Goal: Task Accomplishment & Management: Manage account settings

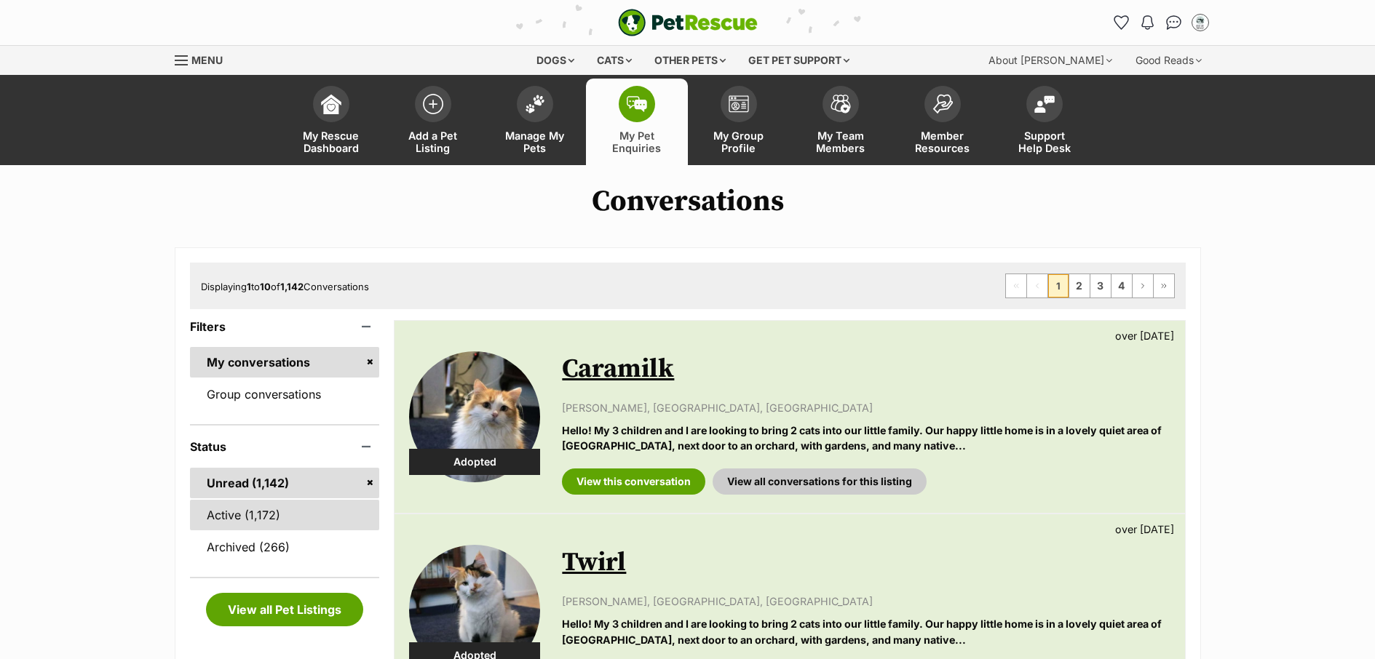
click at [265, 515] on link "Active (1,172)" at bounding box center [285, 515] width 190 height 31
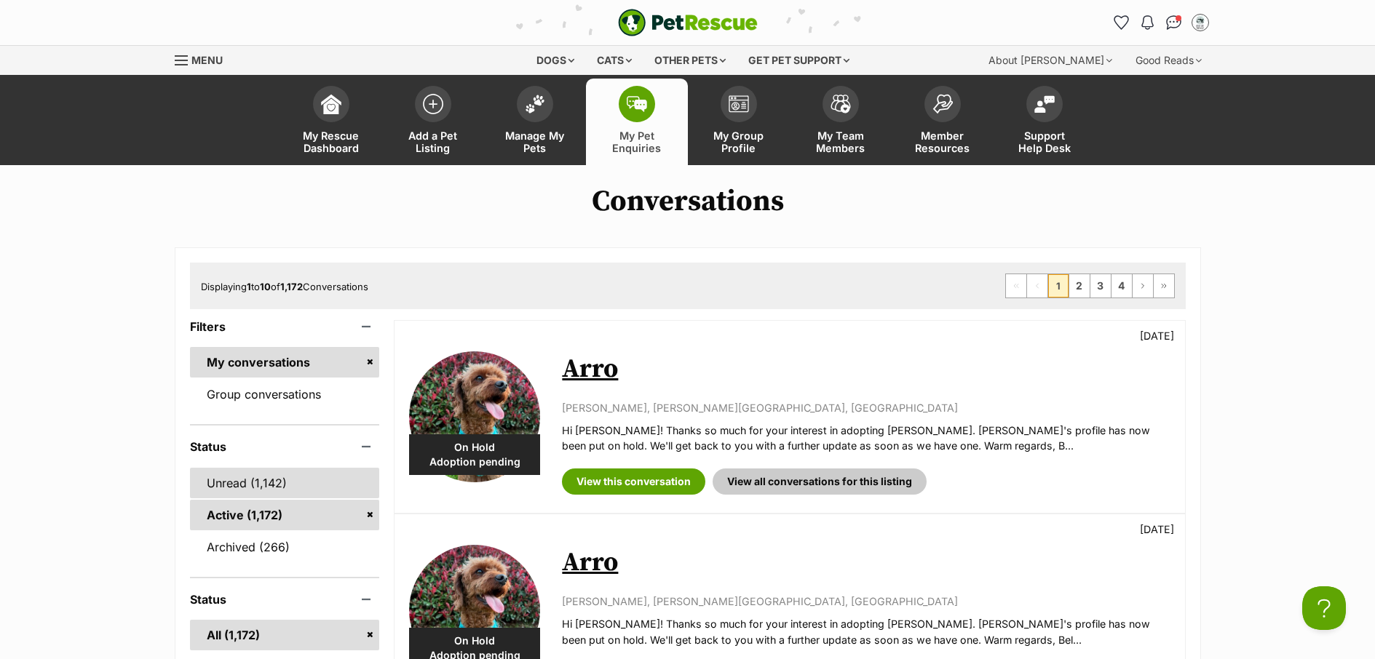
click at [248, 479] on link "Unread (1,142)" at bounding box center [285, 483] width 190 height 31
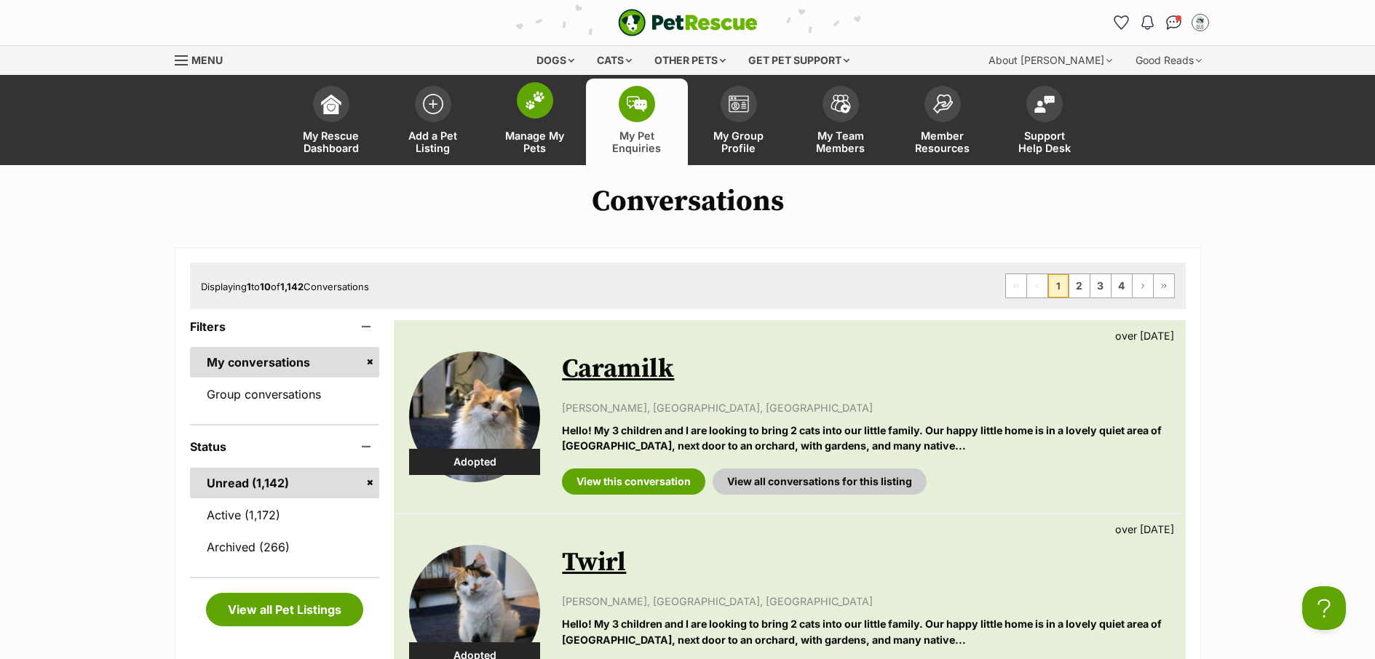
click at [541, 148] on span "Manage My Pets" at bounding box center [534, 142] width 65 height 25
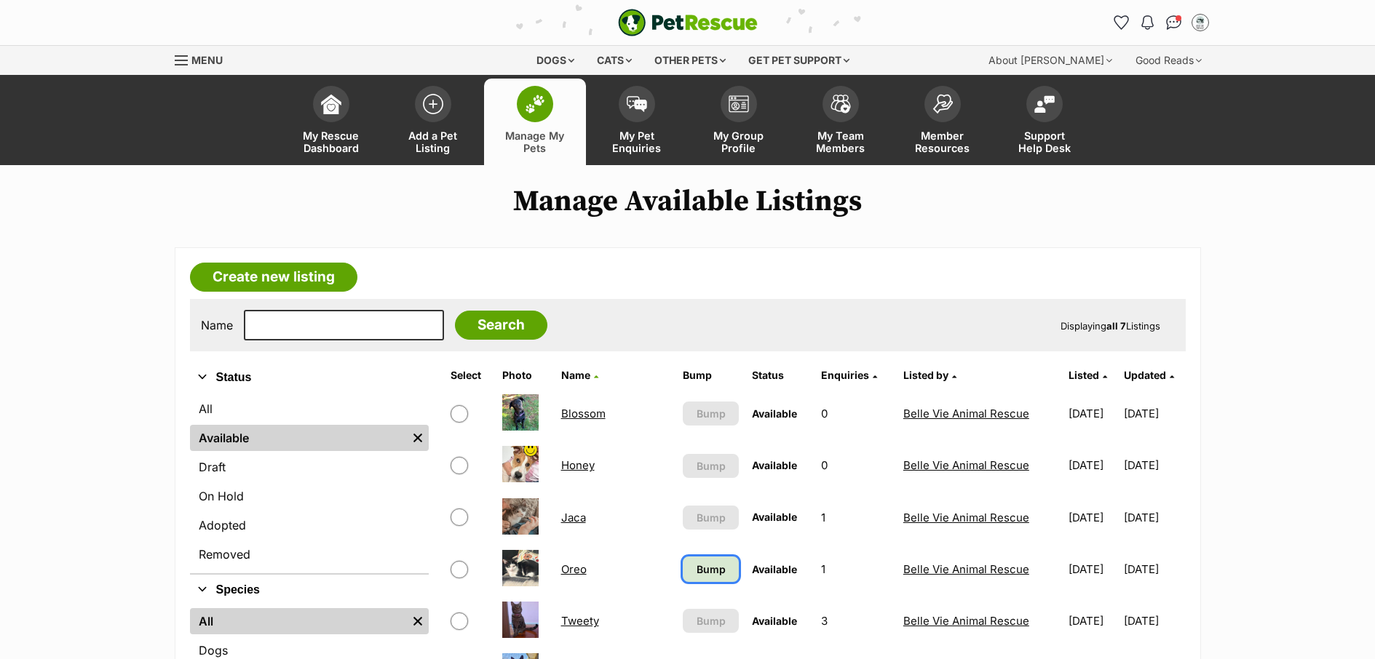
click at [683, 559] on link "Bump" at bounding box center [711, 569] width 56 height 25
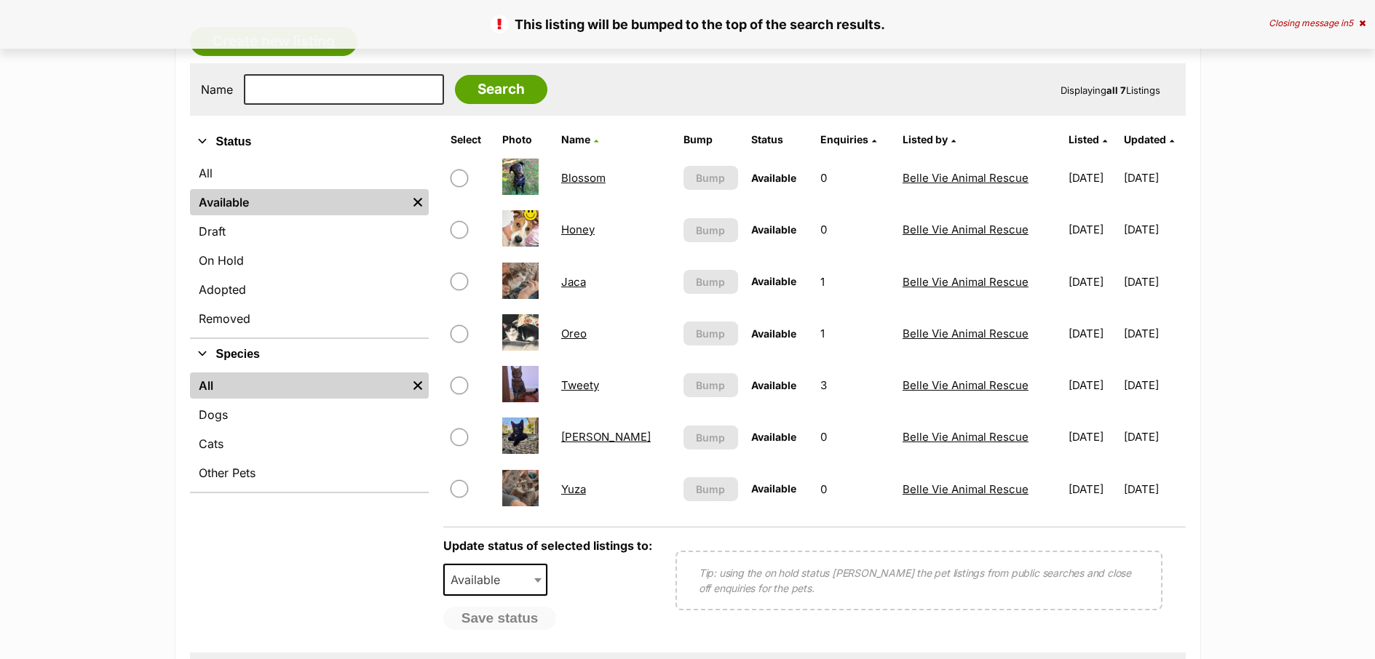
scroll to position [282, 0]
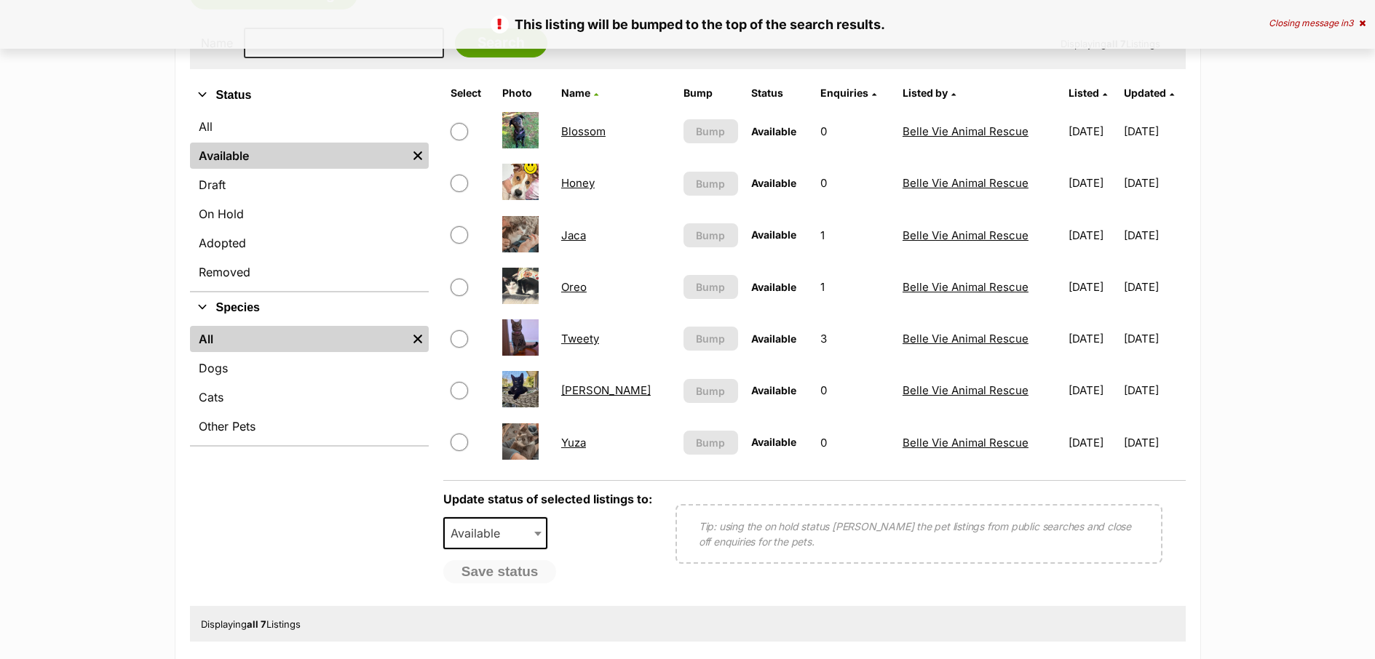
click at [580, 231] on link "Jaca" at bounding box center [573, 236] width 25 height 14
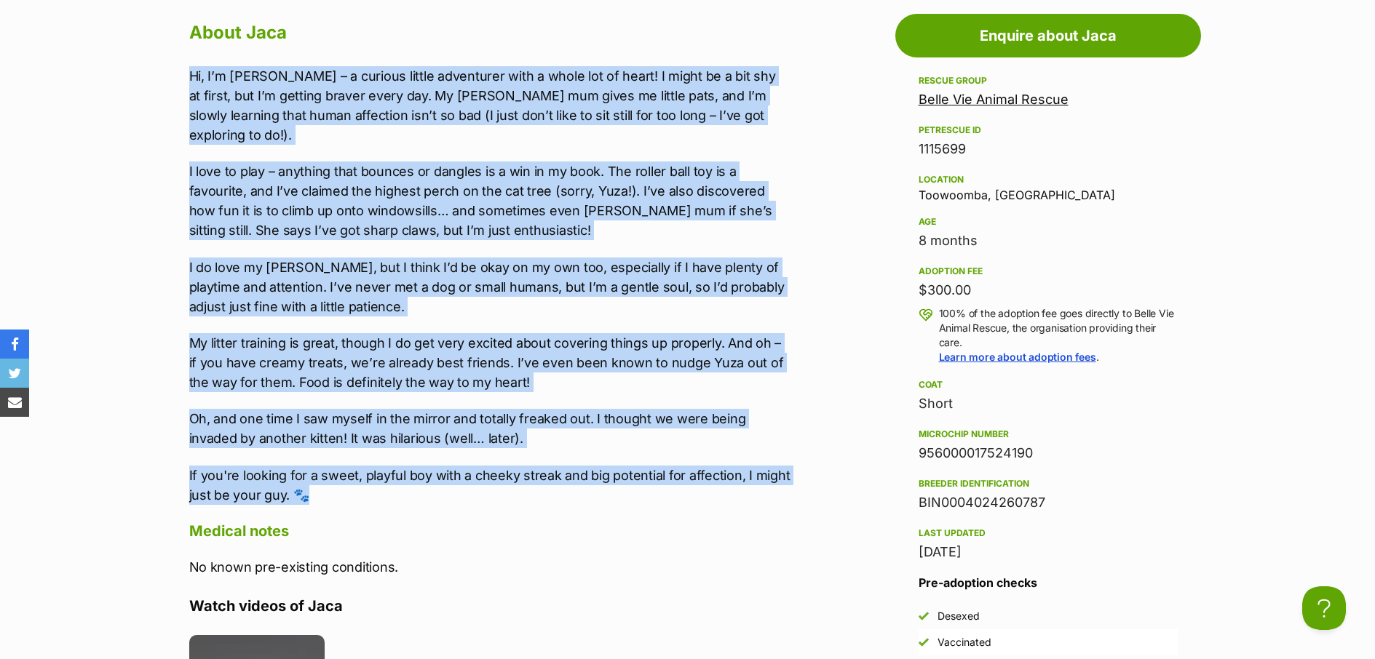
drag, startPoint x: 343, startPoint y: 477, endPoint x: 175, endPoint y: 74, distance: 436.8
click at [175, 74] on div "About Jaca Hi, I’m Jaca – a curious little adventurer with a whole lot of heart…" at bounding box center [483, 667] width 616 height 1300
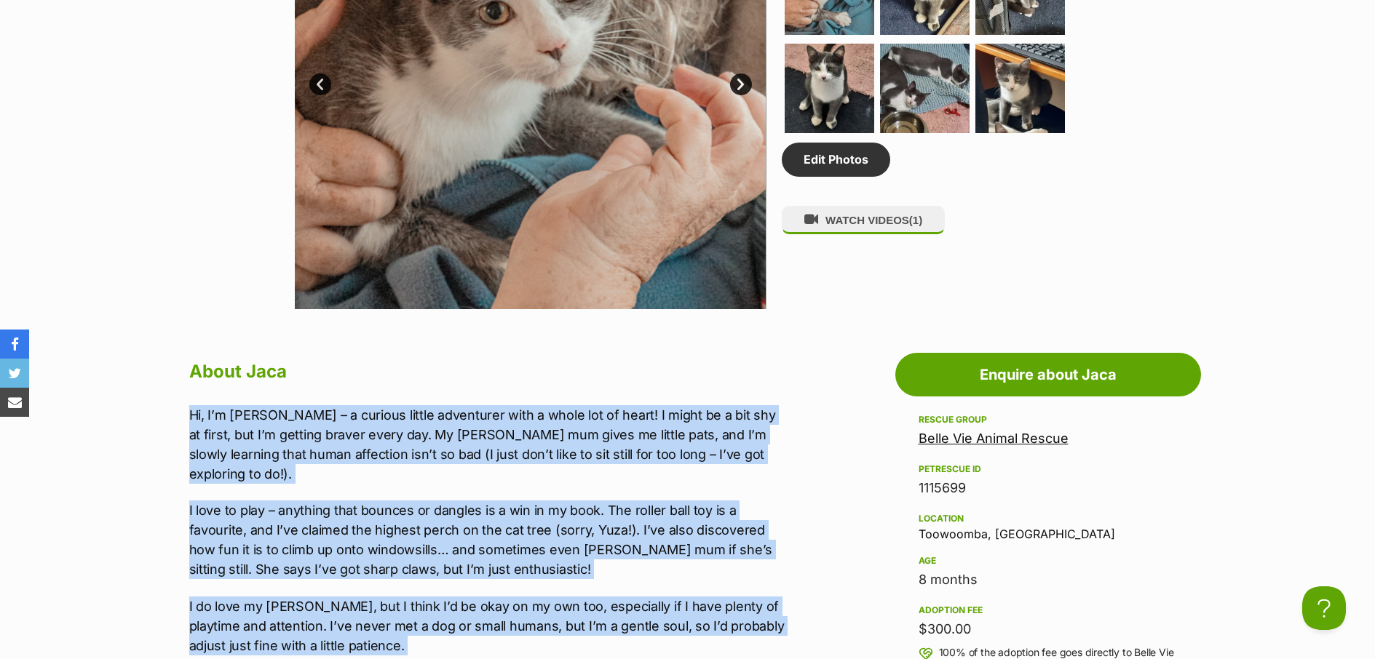
scroll to position [569, 0]
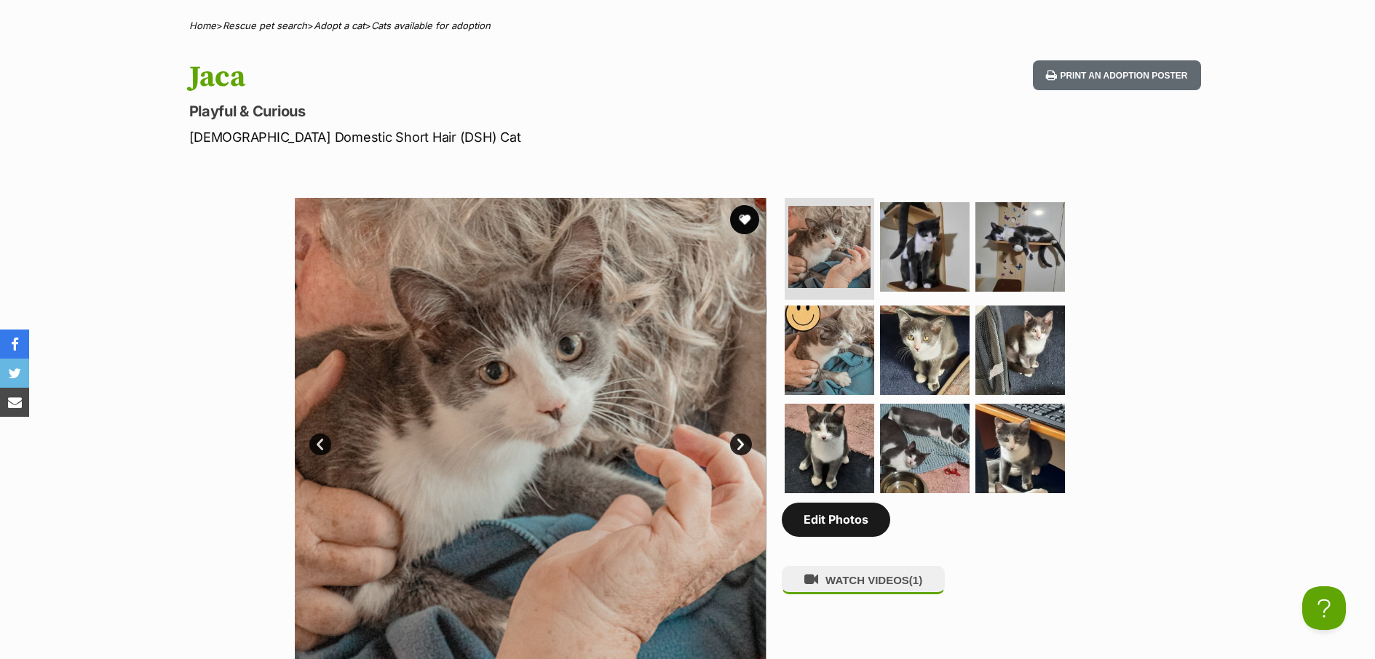
click at [853, 527] on link "Edit Photos" at bounding box center [836, 519] width 108 height 33
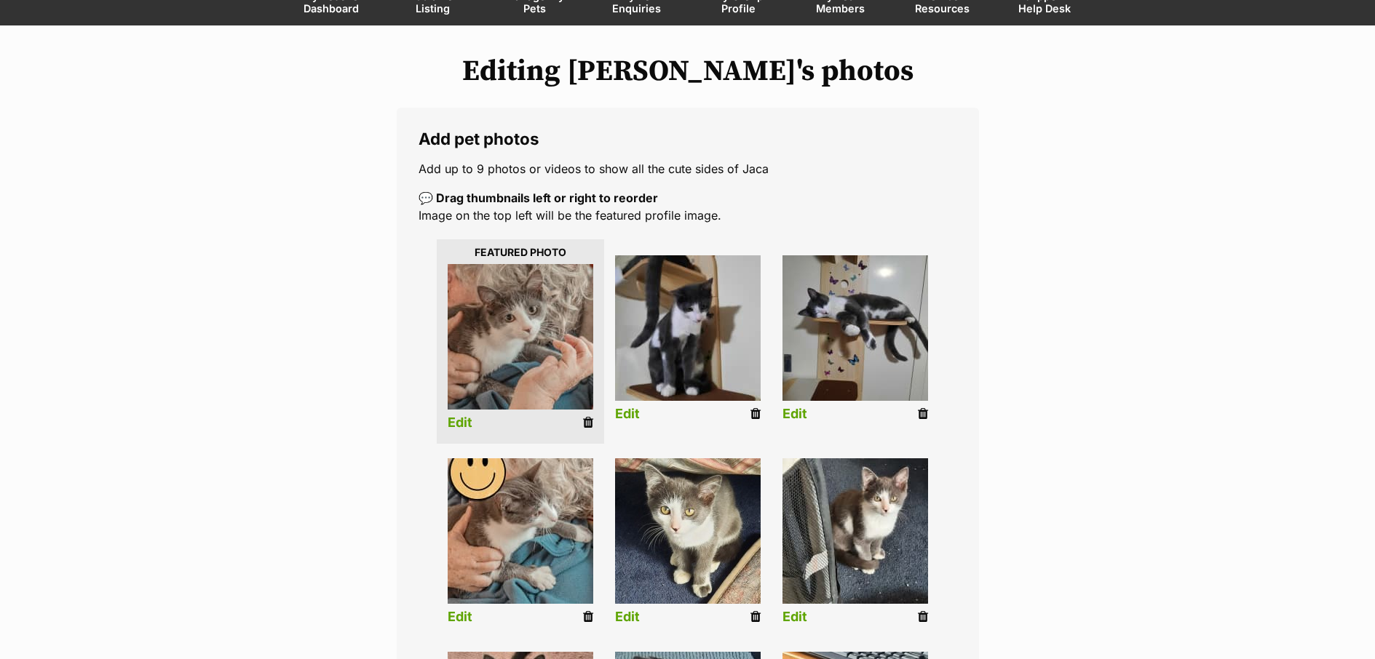
scroll to position [398, 0]
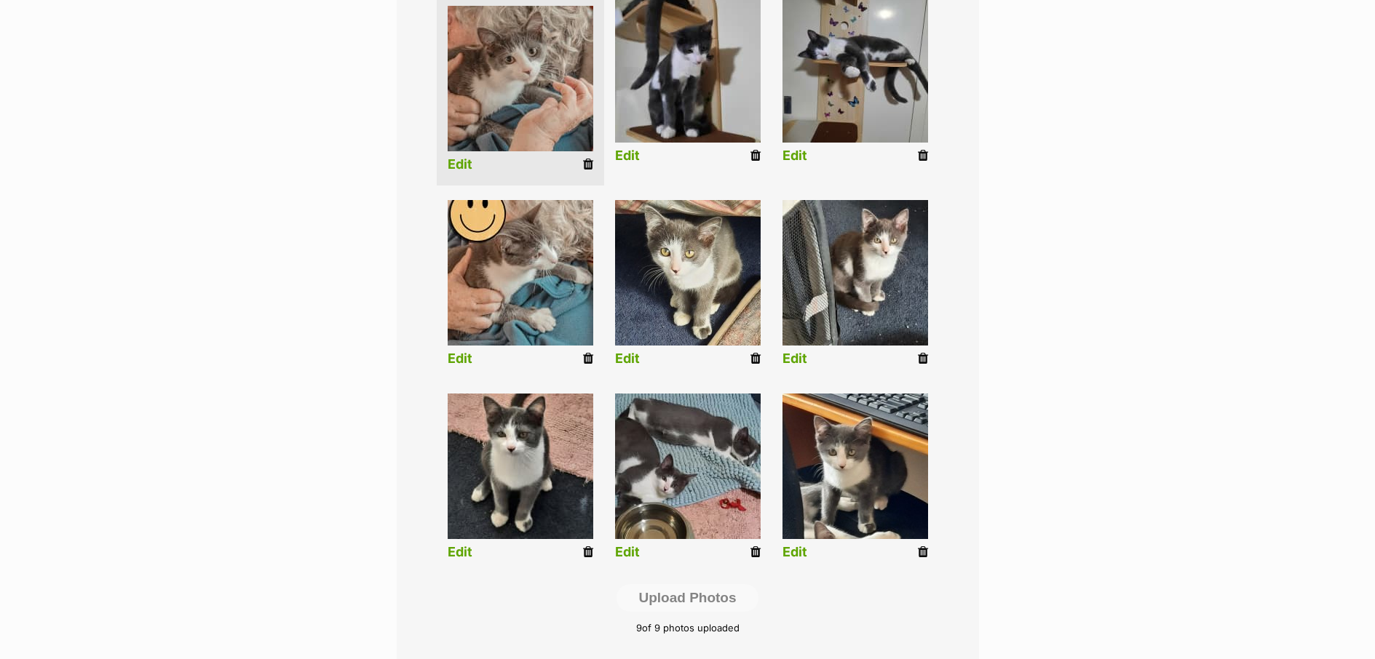
click at [590, 358] on icon at bounding box center [588, 358] width 10 height 13
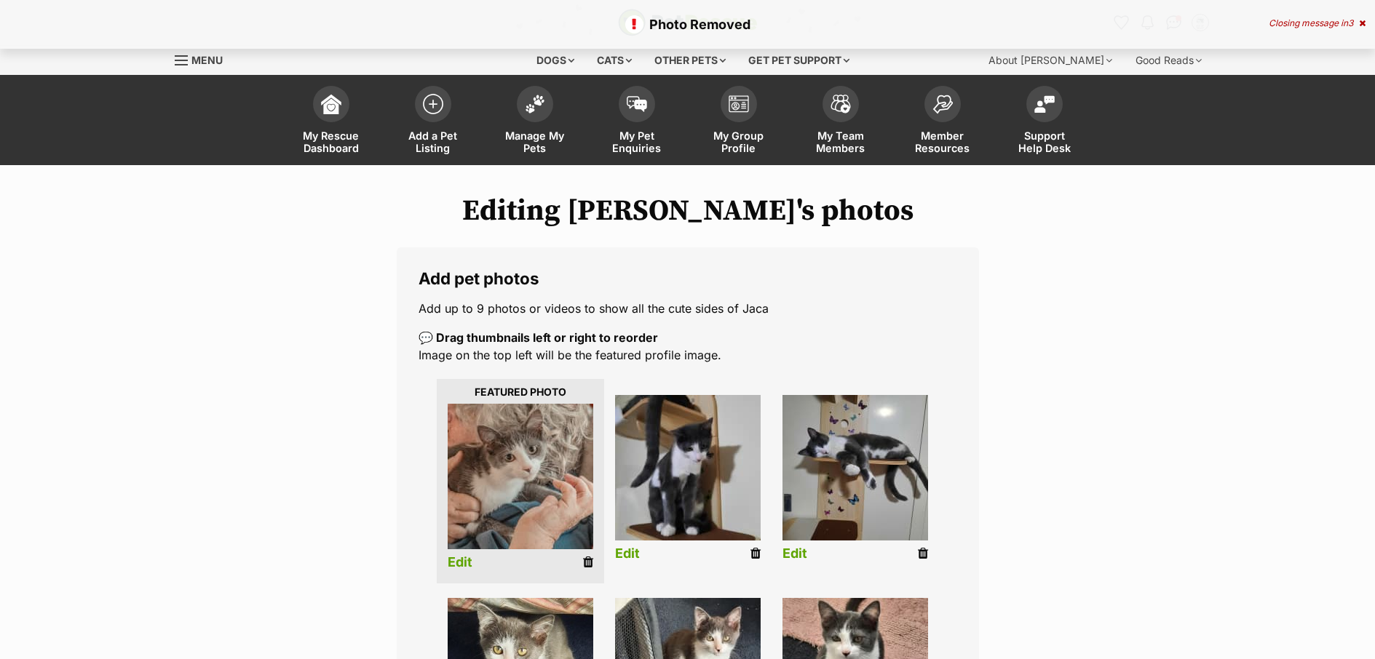
click at [588, 562] on icon at bounding box center [588, 562] width 10 height 13
click at [752, 553] on icon at bounding box center [755, 553] width 10 height 13
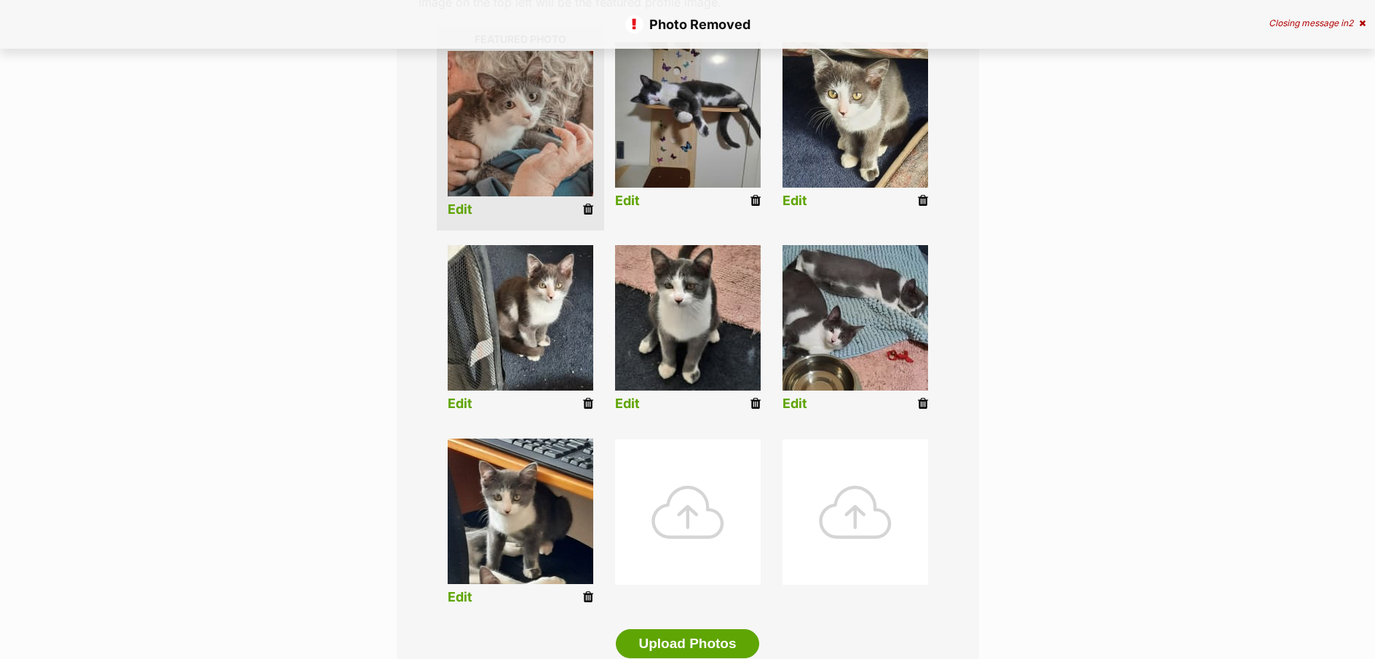
scroll to position [357, 0]
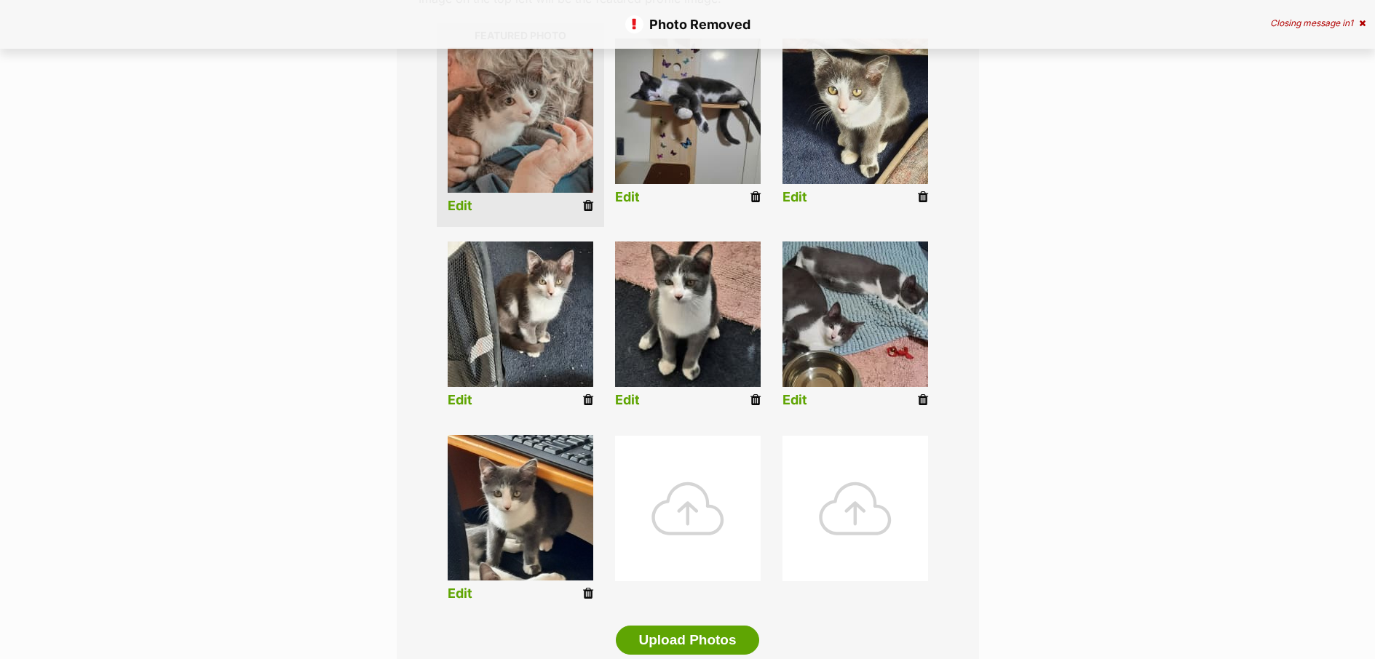
click at [696, 512] on div at bounding box center [688, 509] width 146 height 146
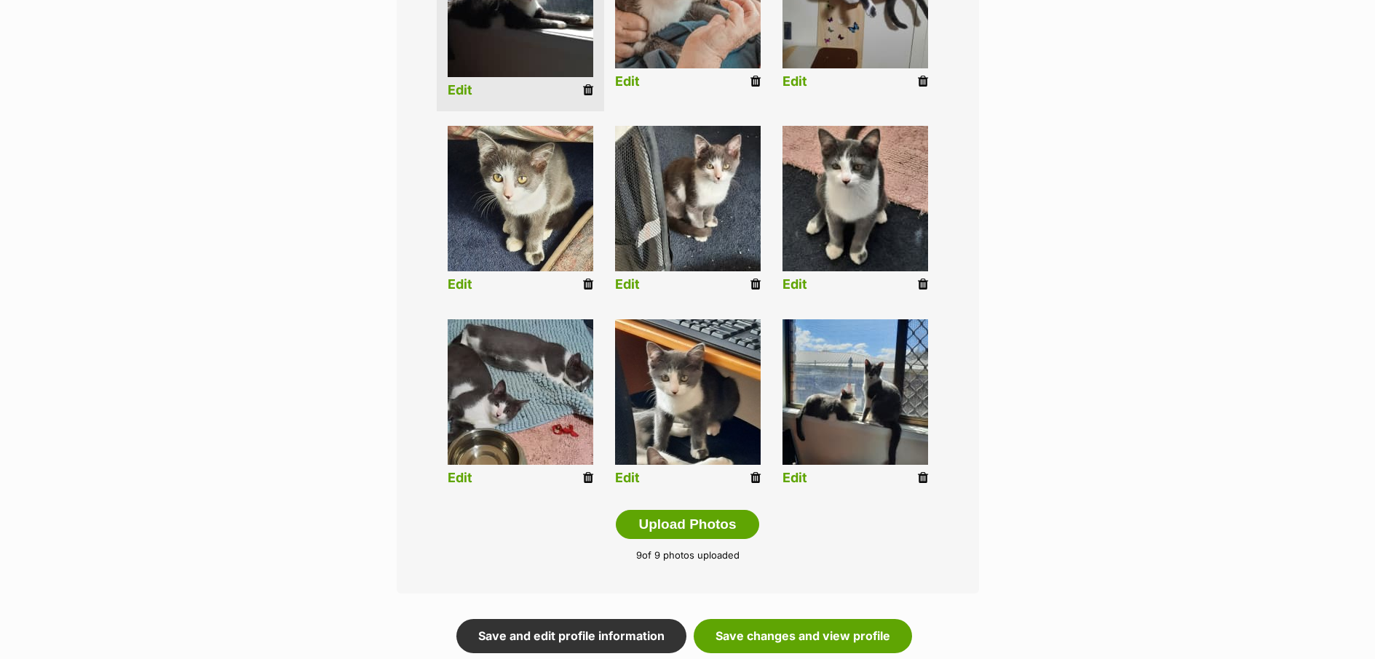
scroll to position [520, 0]
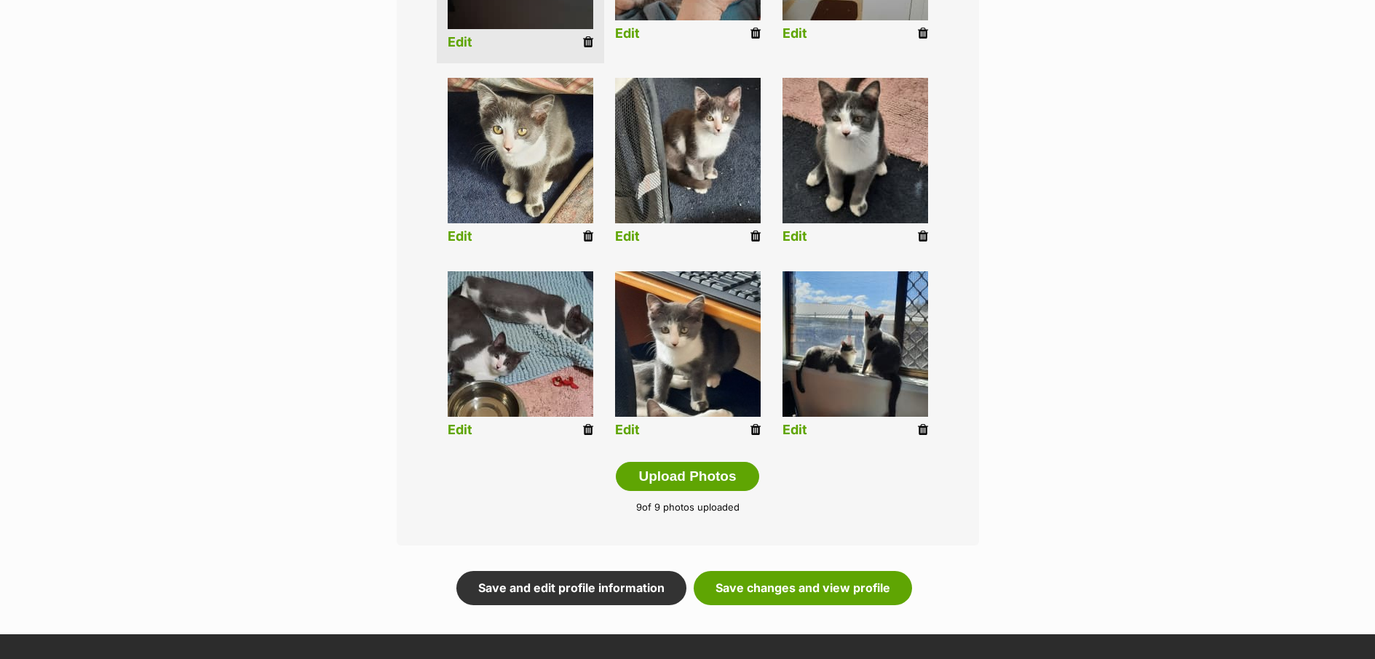
click at [802, 429] on link "Edit" at bounding box center [794, 430] width 25 height 15
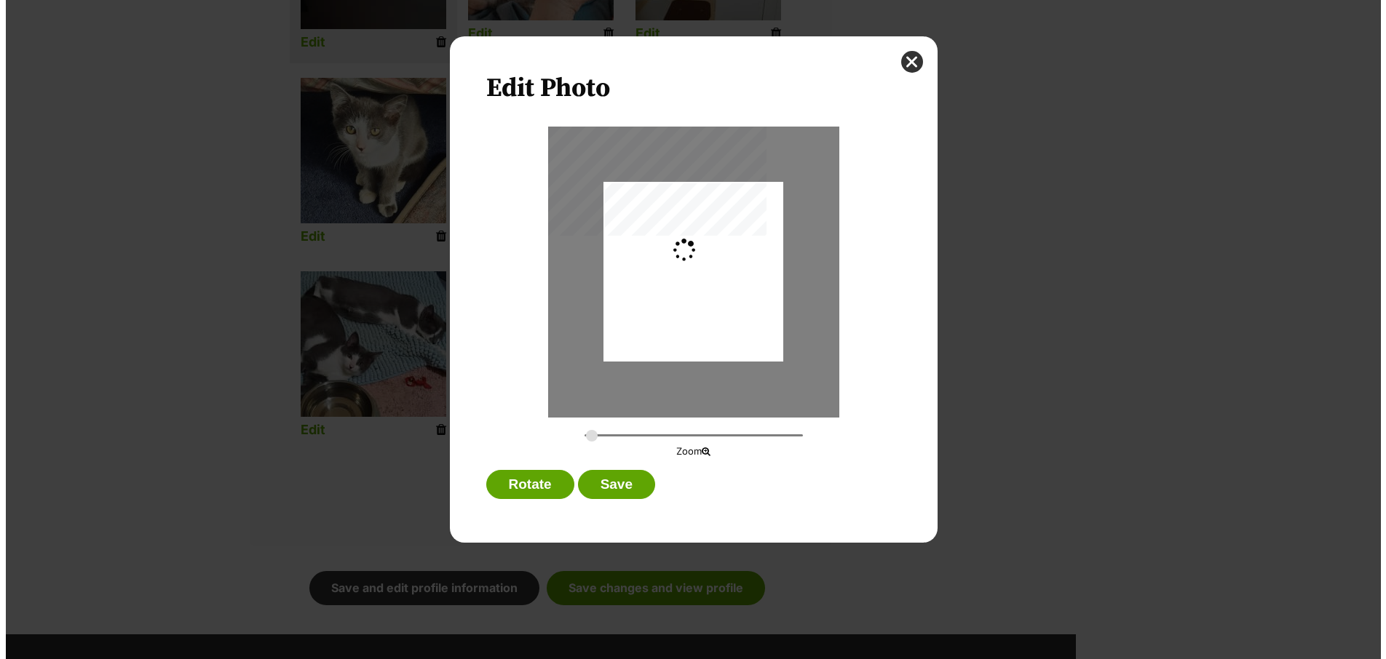
scroll to position [0, 0]
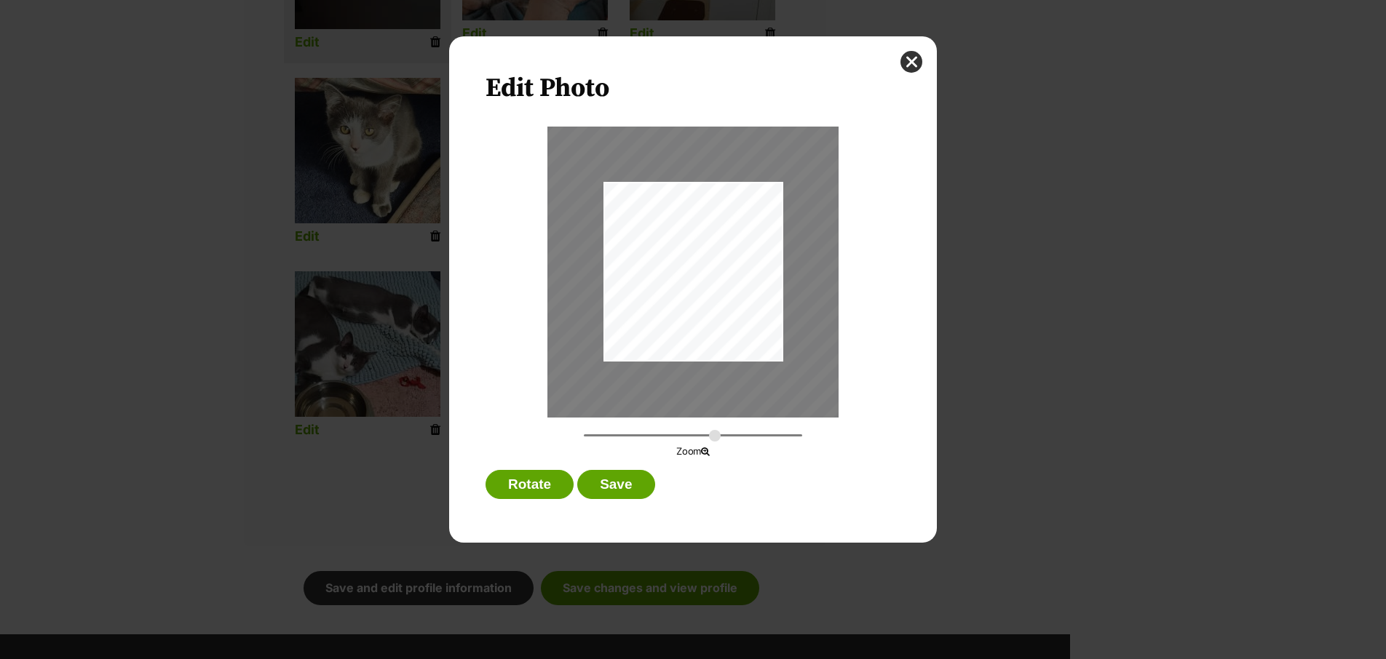
drag, startPoint x: 588, startPoint y: 437, endPoint x: 714, endPoint y: 439, distance: 125.9
type input "1.0146"
click at [714, 439] on input "Dialog Window - Close (Press escape to close)" at bounding box center [693, 436] width 218 height 14
drag, startPoint x: 696, startPoint y: 334, endPoint x: 751, endPoint y: 284, distance: 74.2
click at [751, 284] on div "Dialog Window - Close (Press escape to close)" at bounding box center [747, 221] width 664 height 664
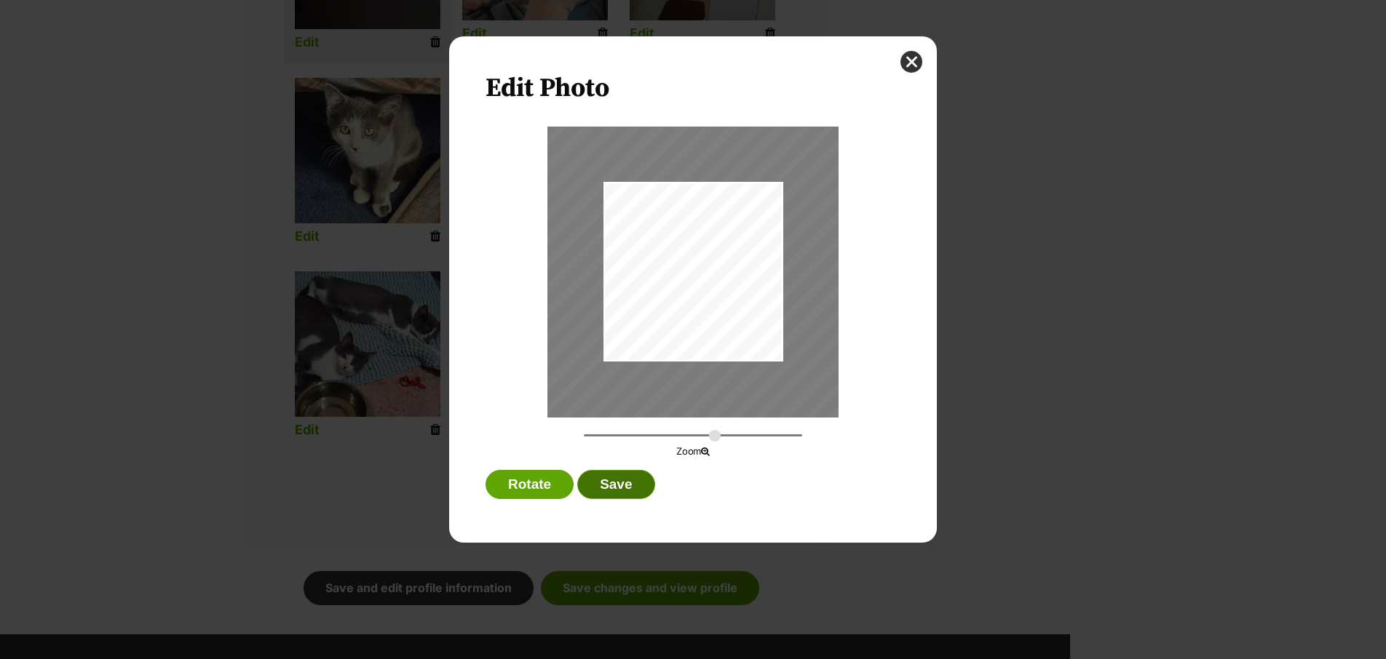
click at [643, 481] on button "Save" at bounding box center [615, 484] width 77 height 29
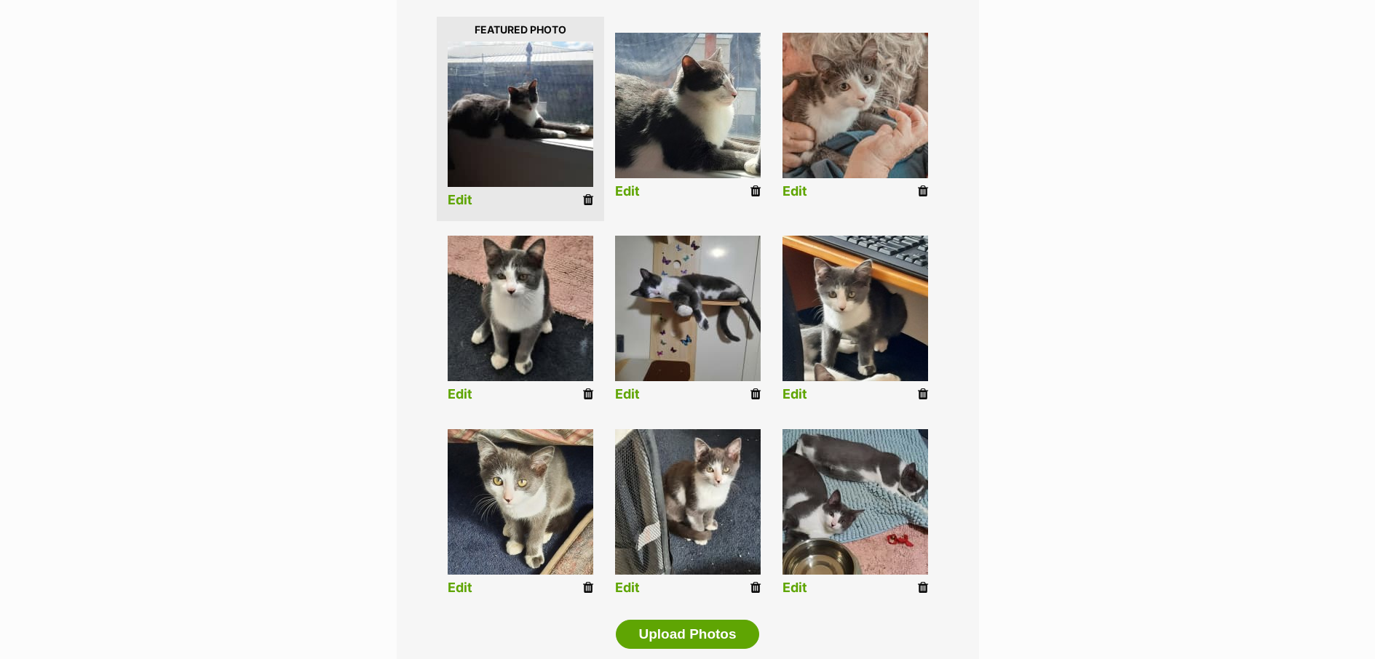
scroll to position [542, 0]
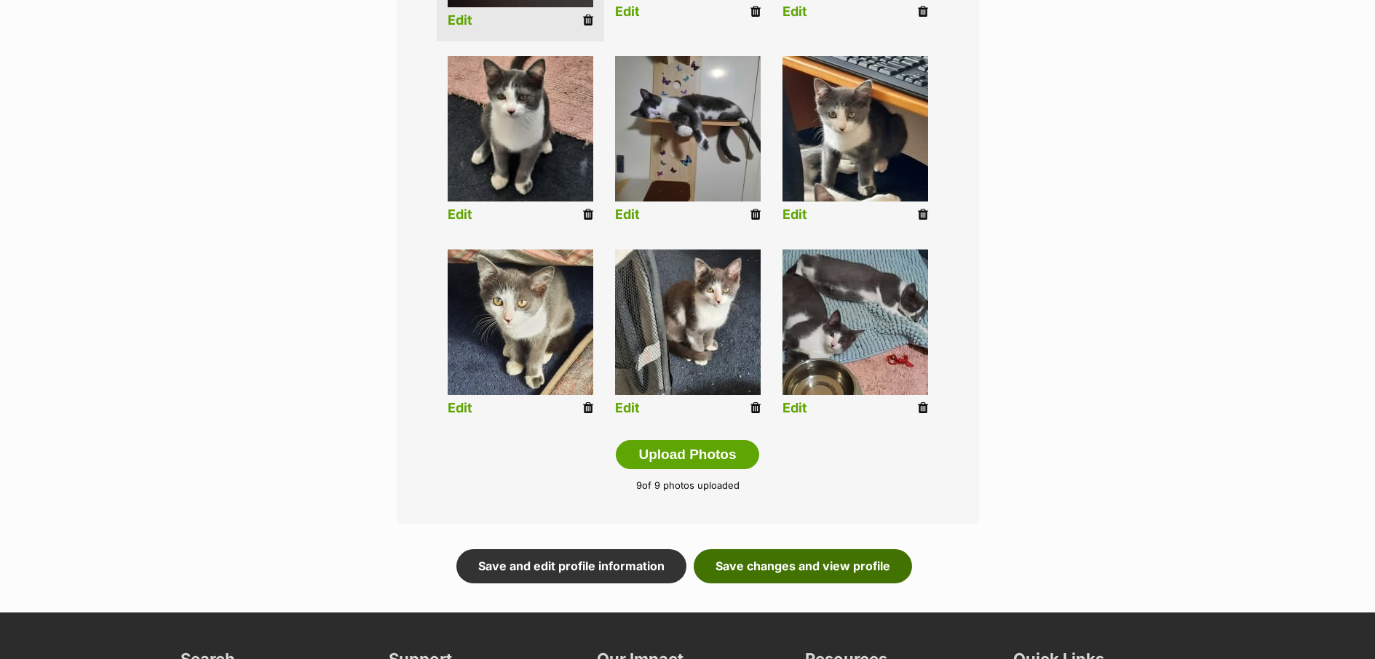
click at [848, 557] on link "Save changes and view profile" at bounding box center [803, 565] width 218 height 33
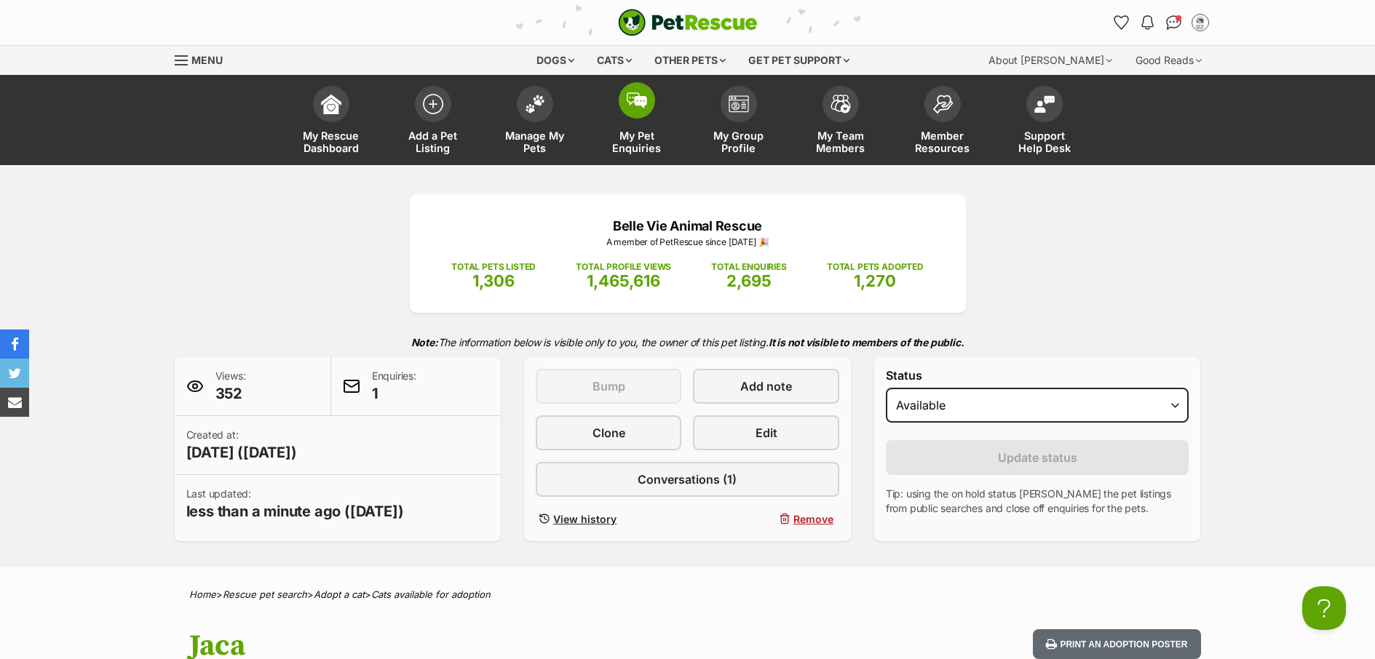
click at [642, 138] on span "My Pet Enquiries" at bounding box center [636, 142] width 65 height 25
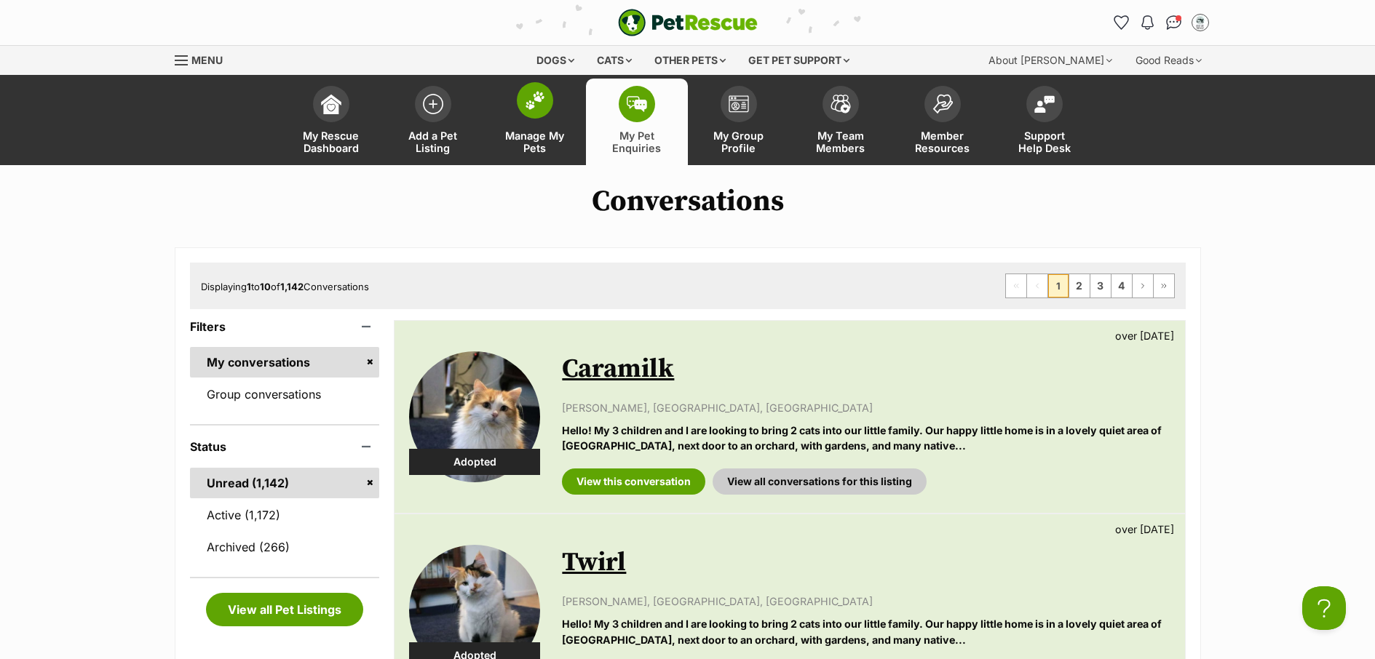
click at [539, 146] on span "Manage My Pets" at bounding box center [534, 142] width 65 height 25
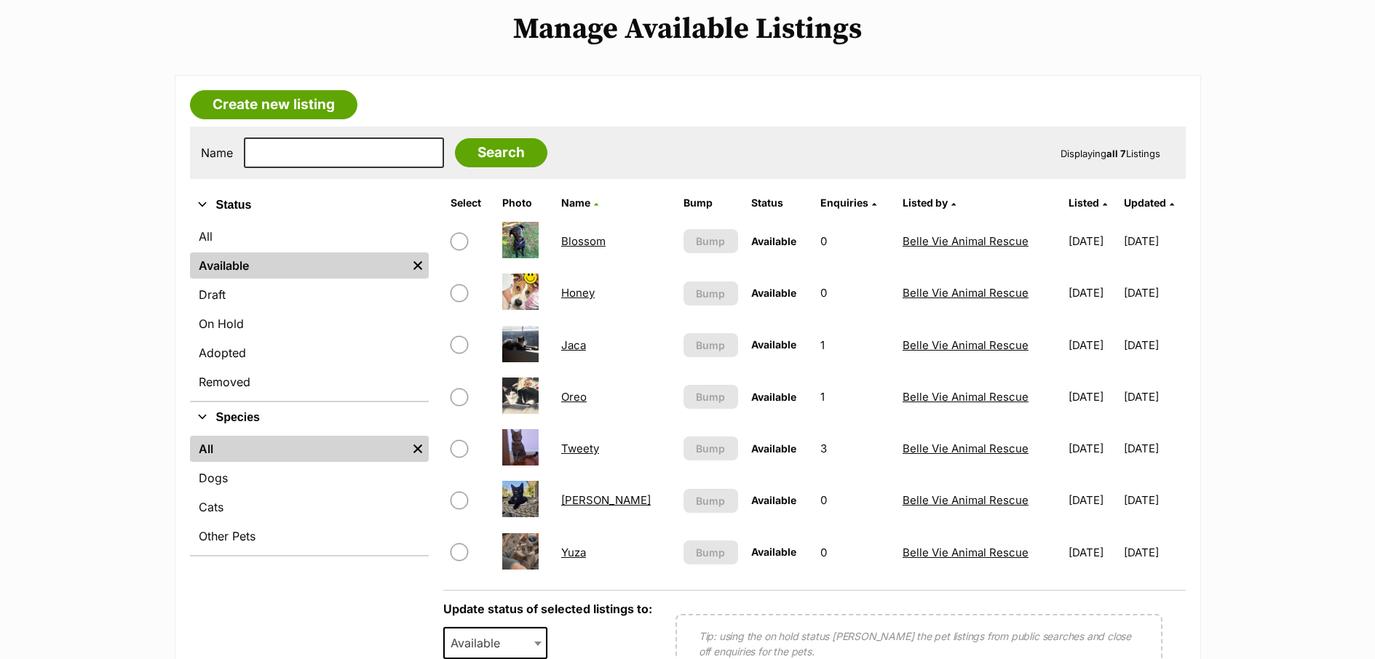
scroll to position [238, 0]
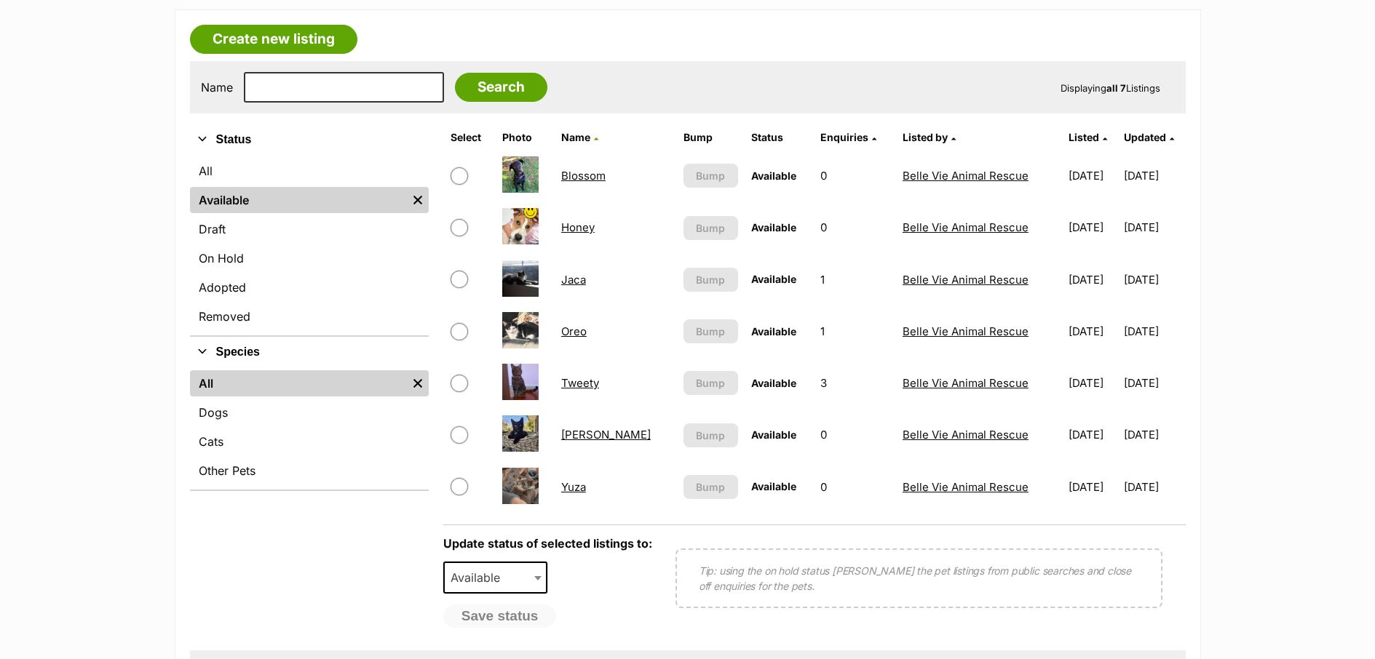
click at [581, 285] on link "Jaca" at bounding box center [573, 280] width 25 height 14
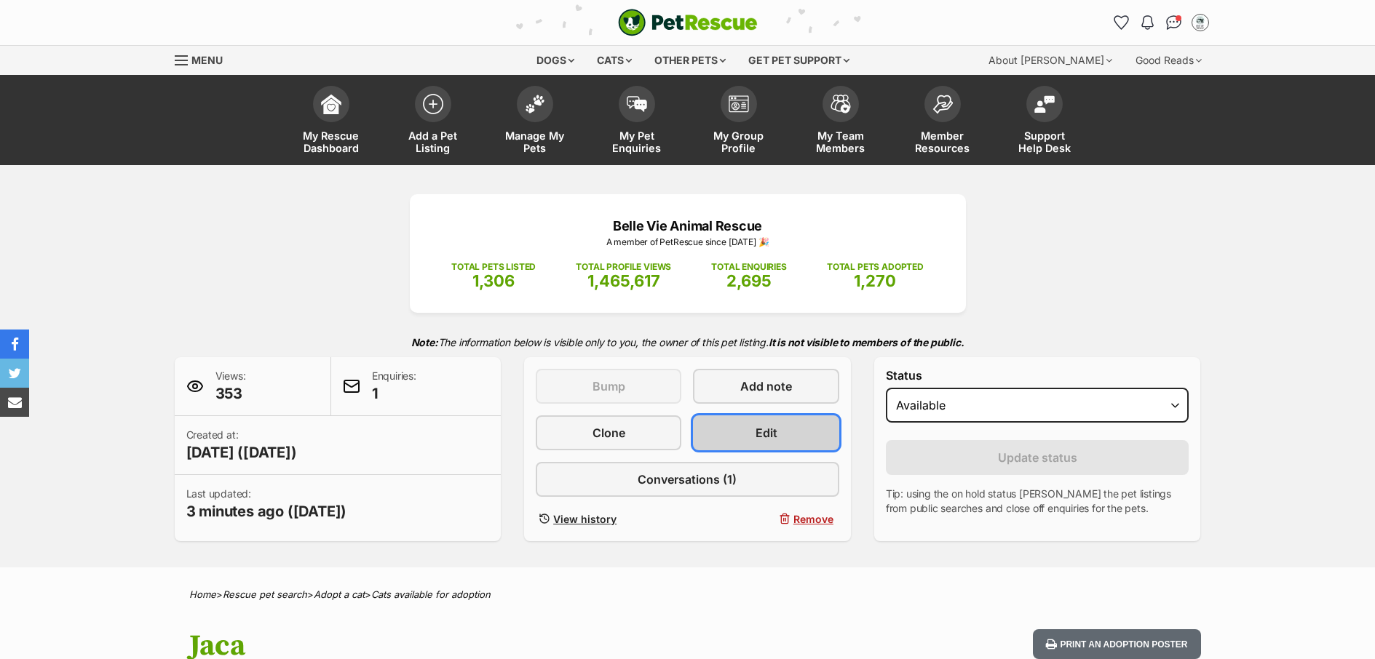
click at [808, 437] on link "Edit" at bounding box center [766, 433] width 146 height 35
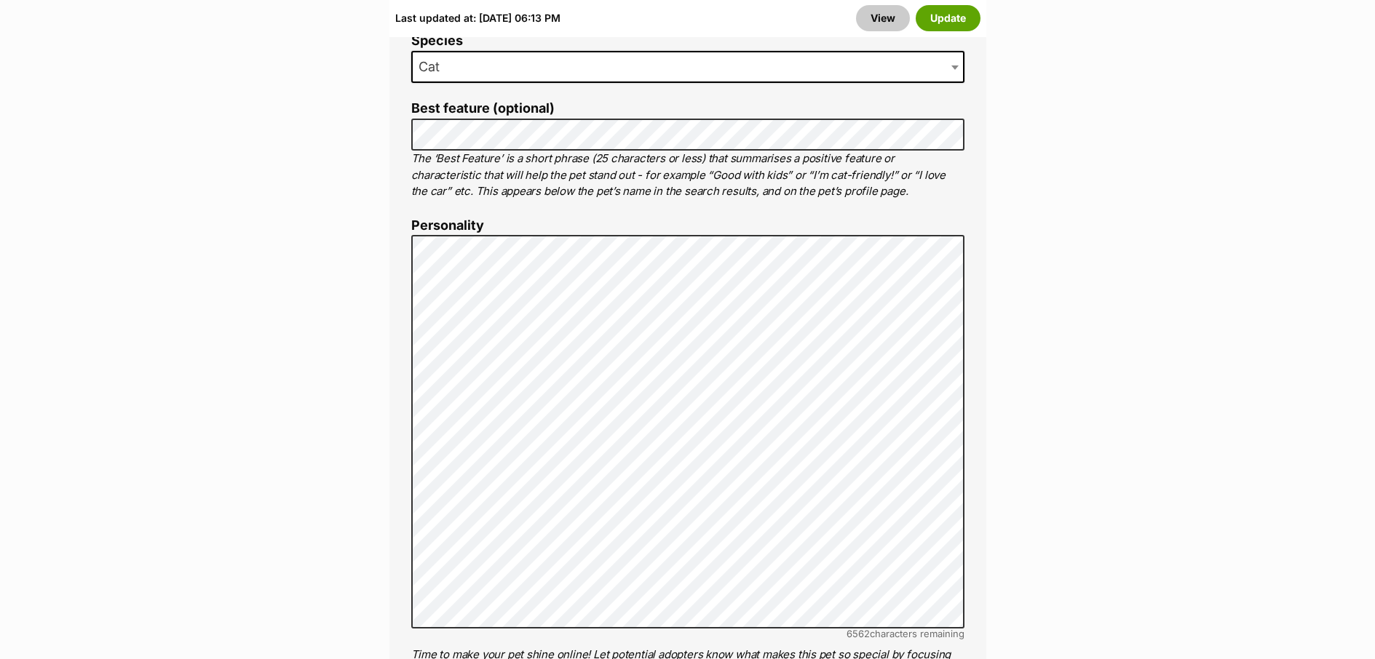
scroll to position [1175, 0]
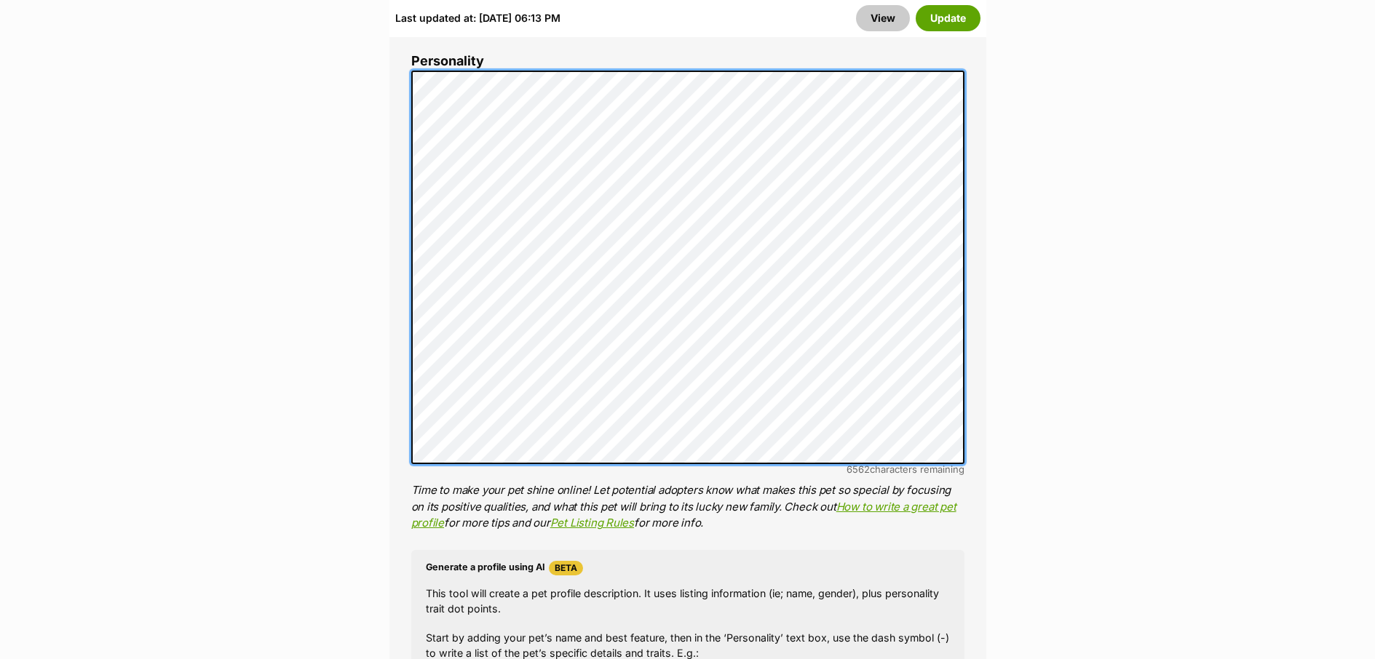
click at [397, 91] on div "About This Pet Name Henlo there, it looks like you might be using the pet name …" at bounding box center [687, 333] width 597 height 1294
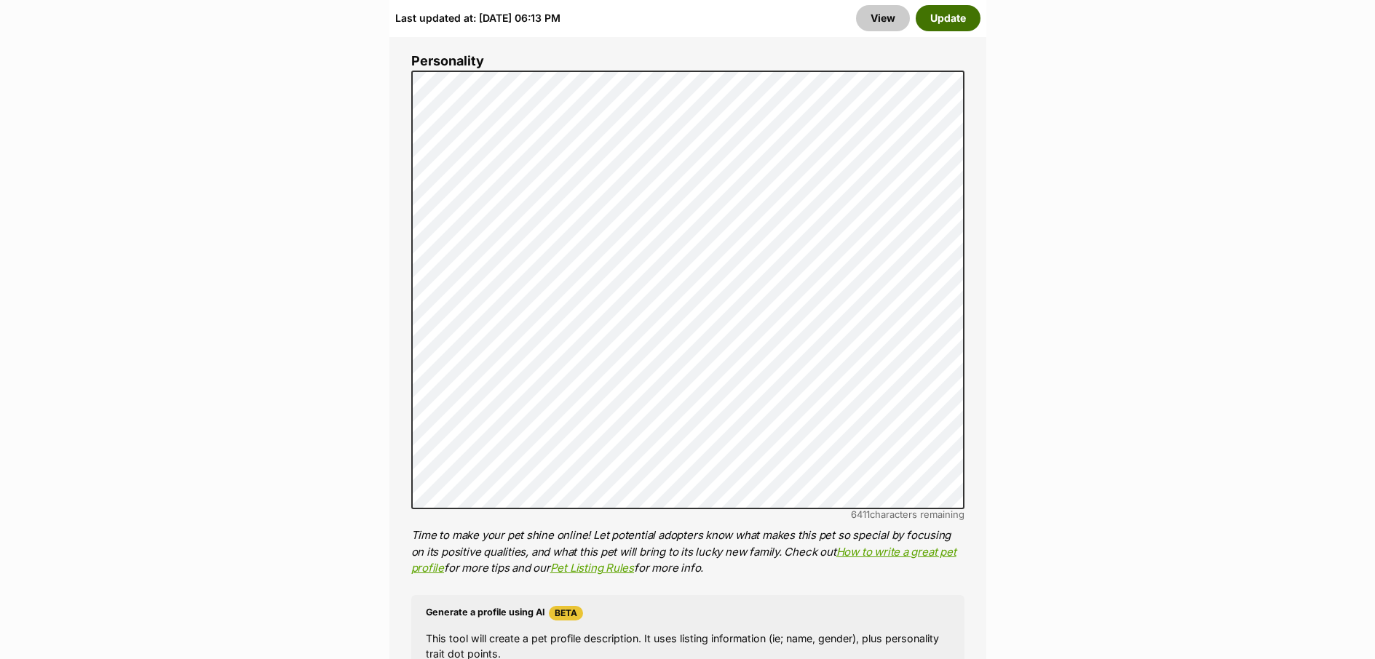
click at [949, 22] on button "Update" at bounding box center [948, 18] width 65 height 26
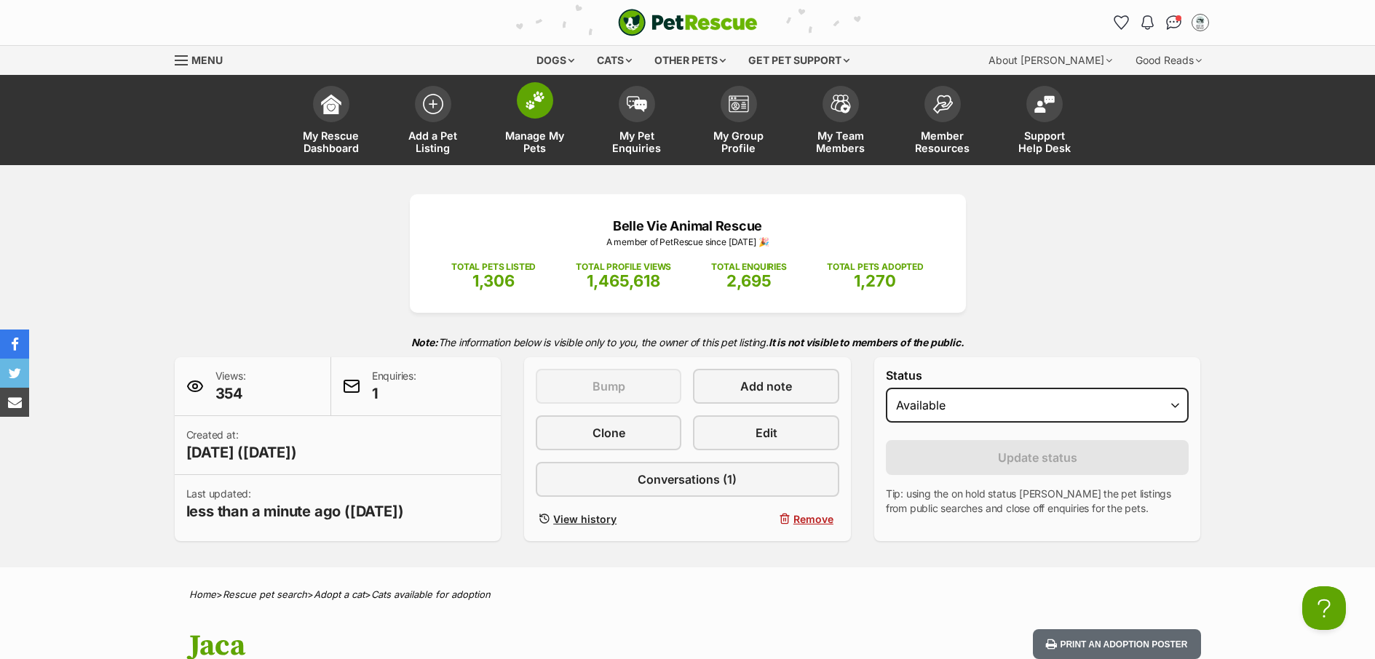
click at [551, 150] on span "Manage My Pets" at bounding box center [534, 142] width 65 height 25
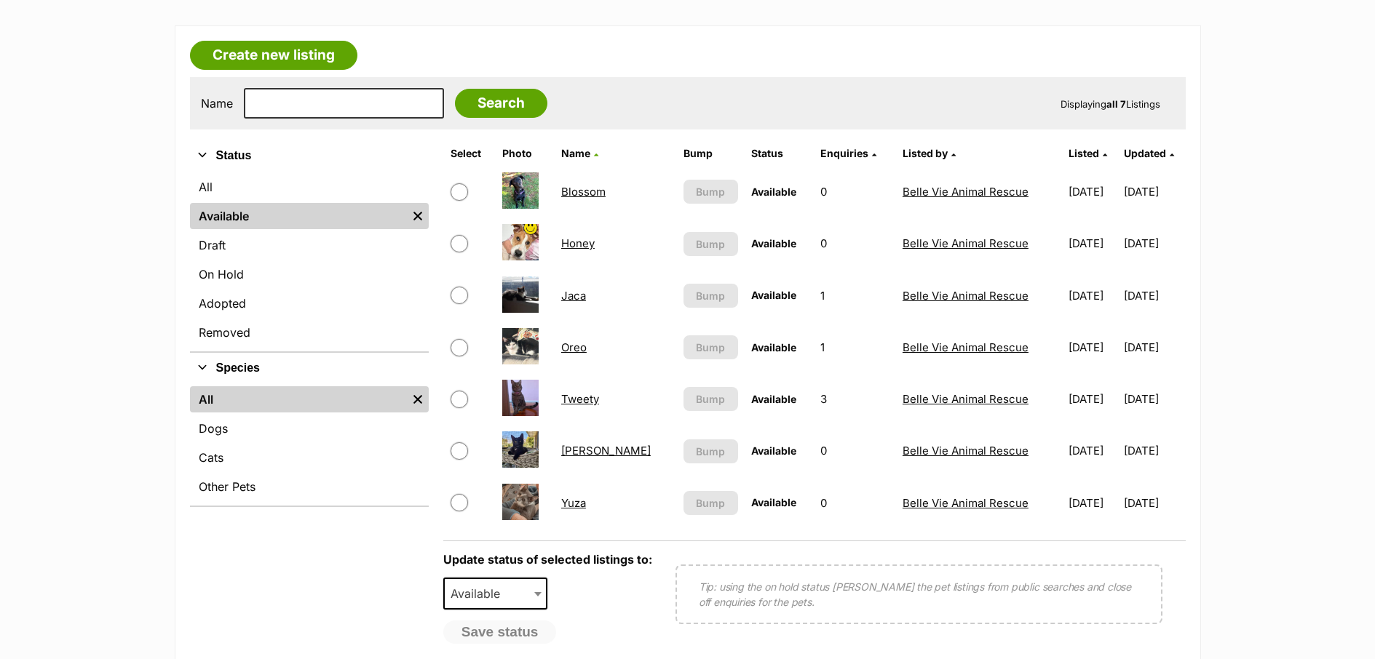
click at [581, 507] on link "Yuza" at bounding box center [573, 503] width 25 height 14
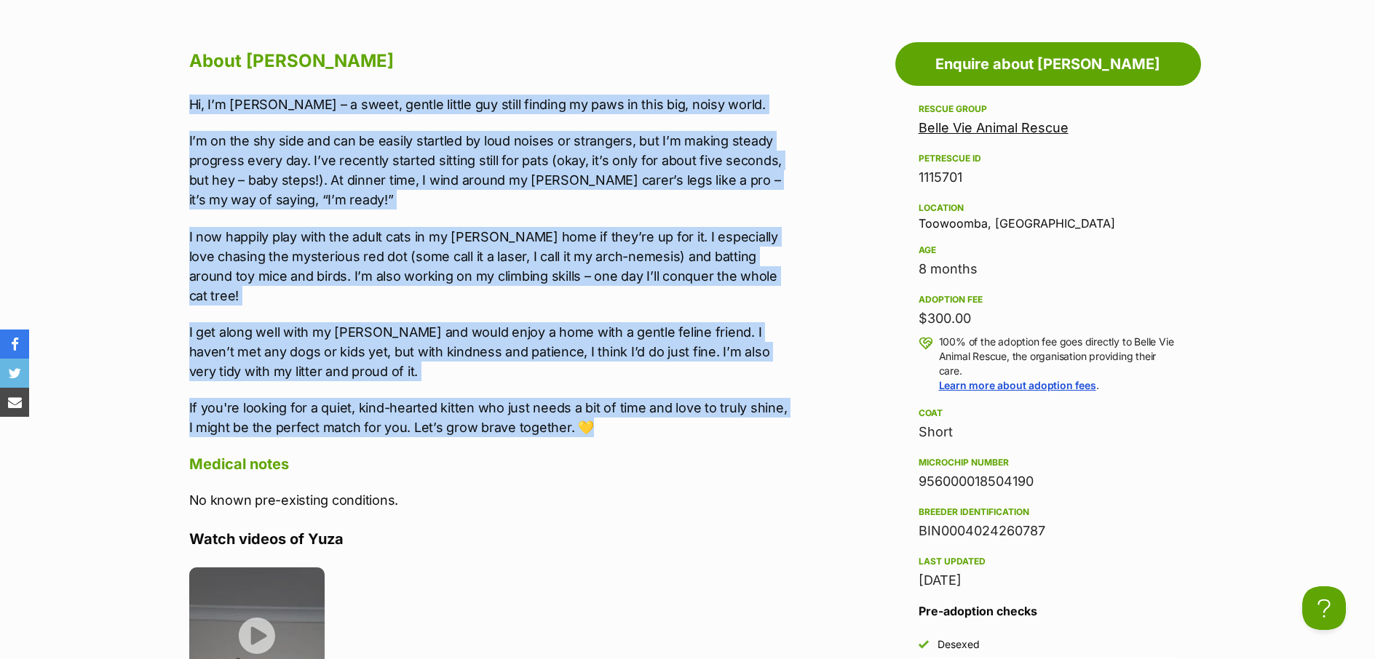
drag, startPoint x: 576, startPoint y: 414, endPoint x: 250, endPoint y: 183, distance: 400.0
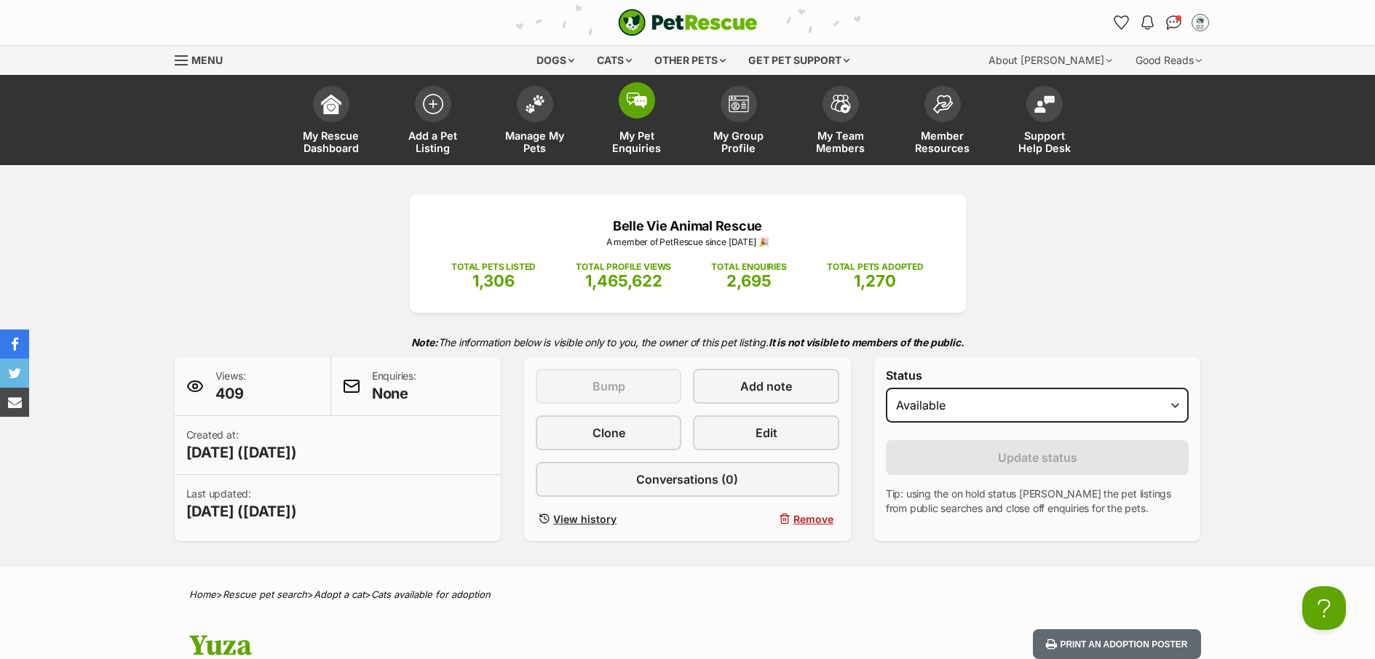
click at [635, 149] on span "My Pet Enquiries" at bounding box center [636, 142] width 65 height 25
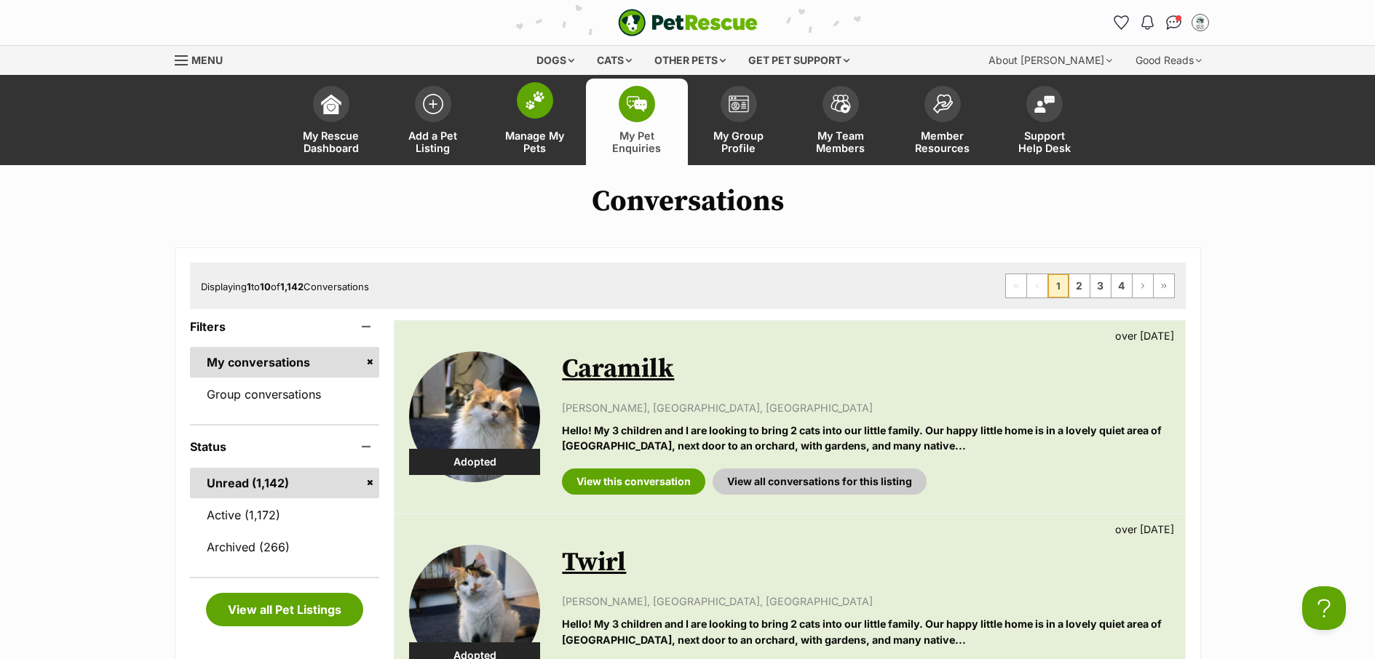
click at [541, 160] on link "Manage My Pets" at bounding box center [535, 122] width 102 height 87
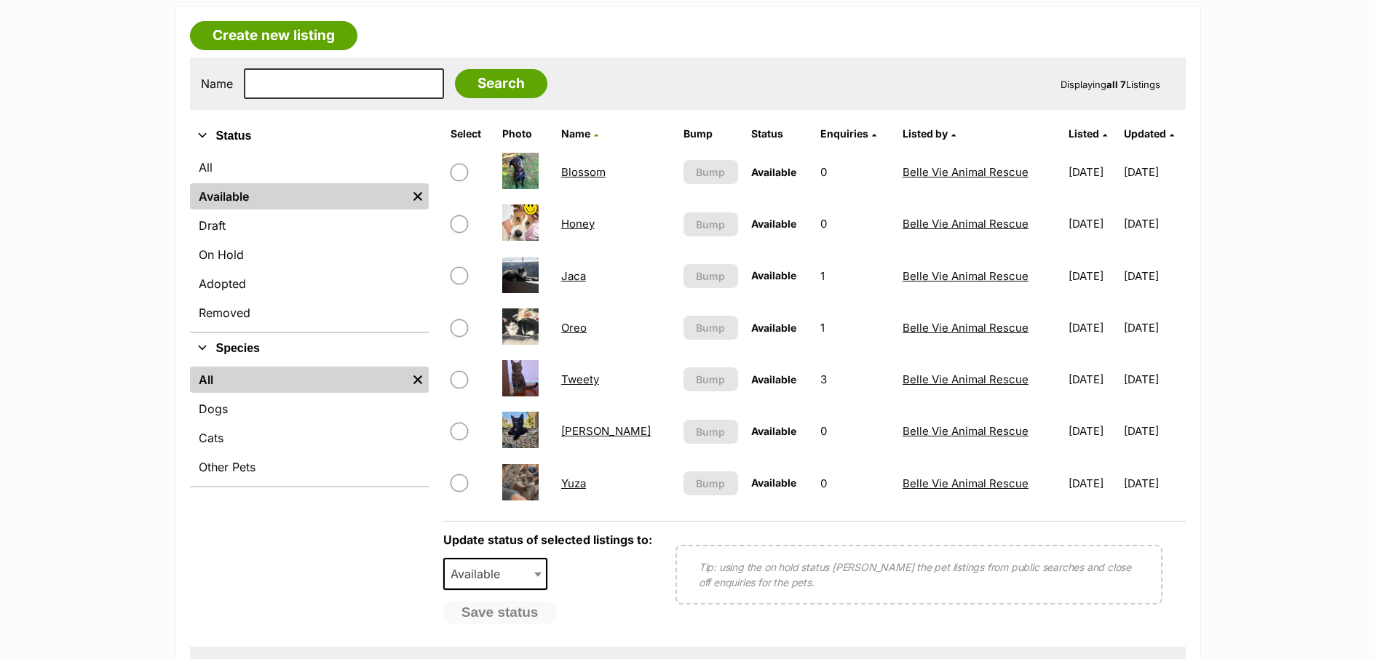
scroll to position [242, 0]
click at [579, 487] on link "Yuza" at bounding box center [573, 484] width 25 height 14
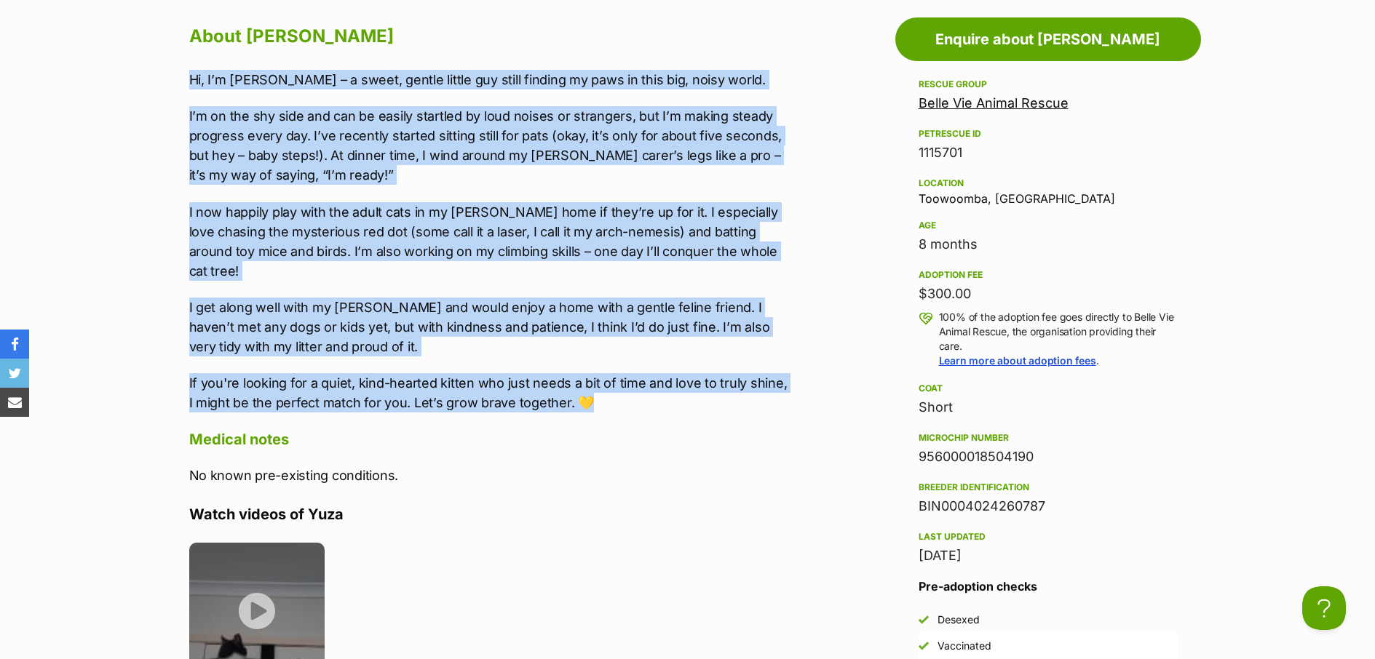
drag, startPoint x: 632, startPoint y: 380, endPoint x: 185, endPoint y: 74, distance: 541.4
click at [185, 74] on div "About Yuza Hi, I’m Yuza – a sweet, gentle little guy still finding my paws in t…" at bounding box center [483, 622] width 616 height 1204
copy div "Hi, I’m Yuza – a sweet, gentle little guy still finding my paws in this big, no…"
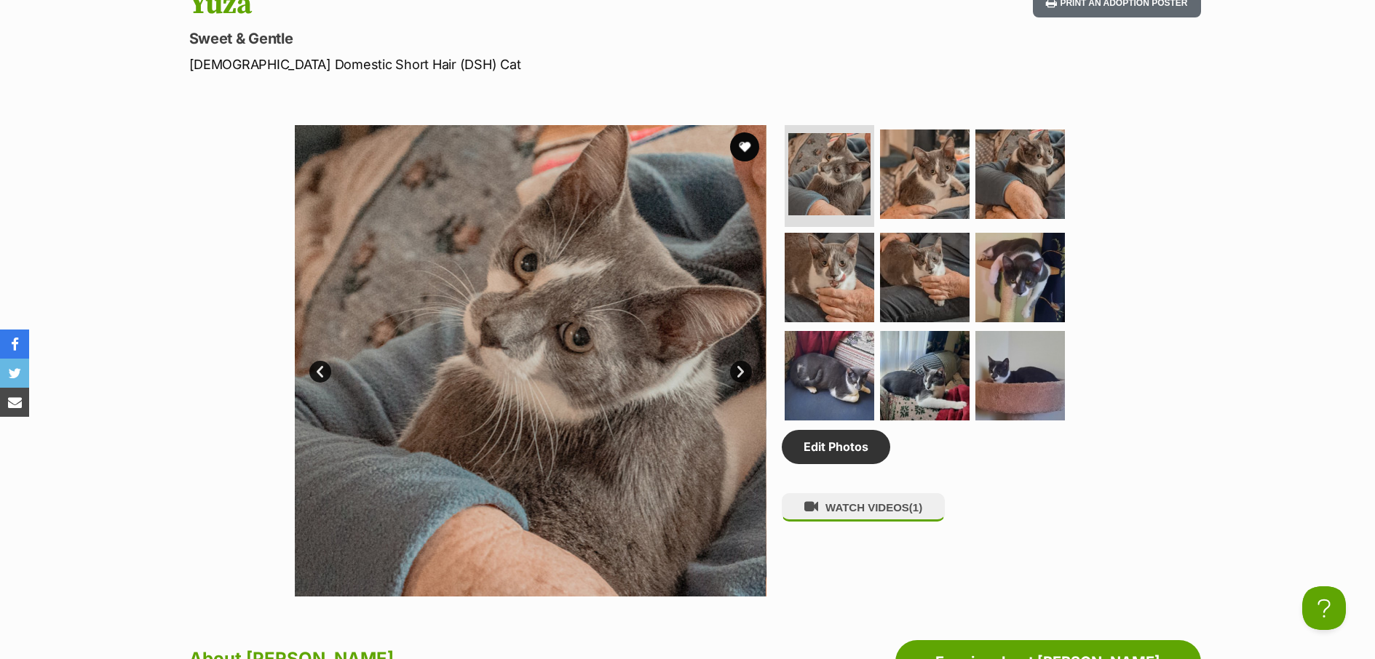
scroll to position [293, 0]
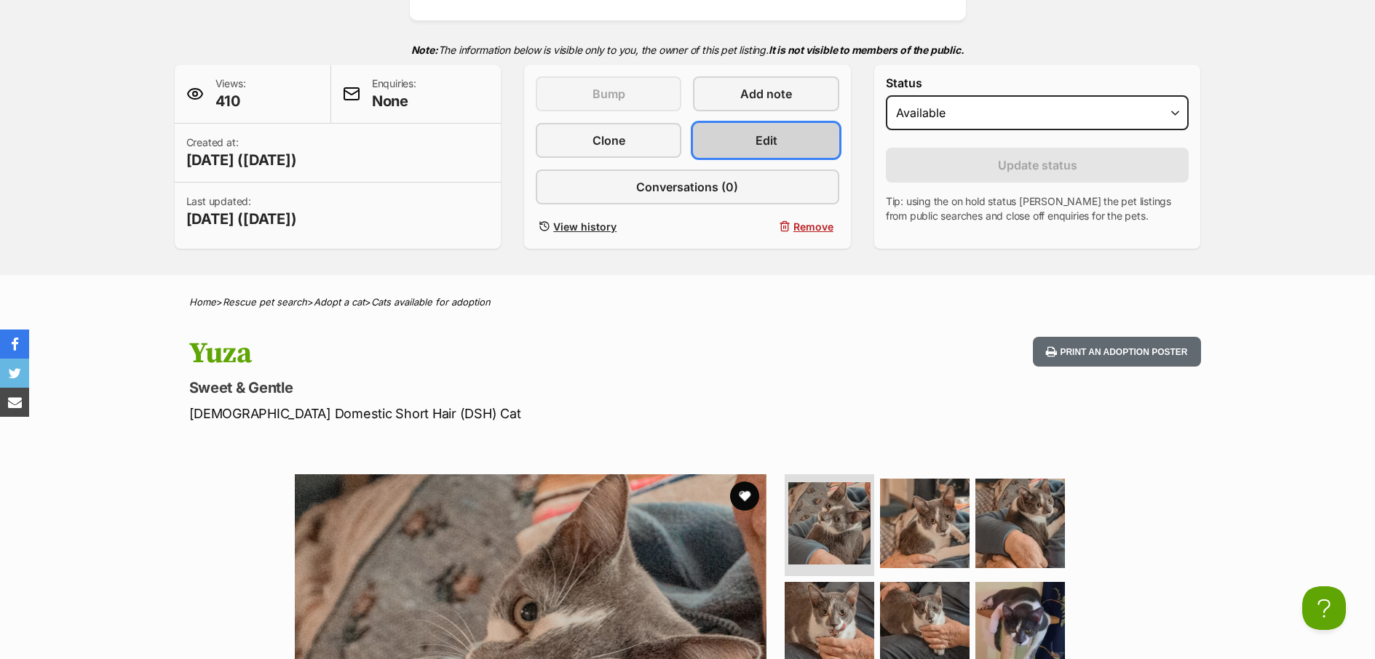
click at [803, 135] on link "Edit" at bounding box center [766, 140] width 146 height 35
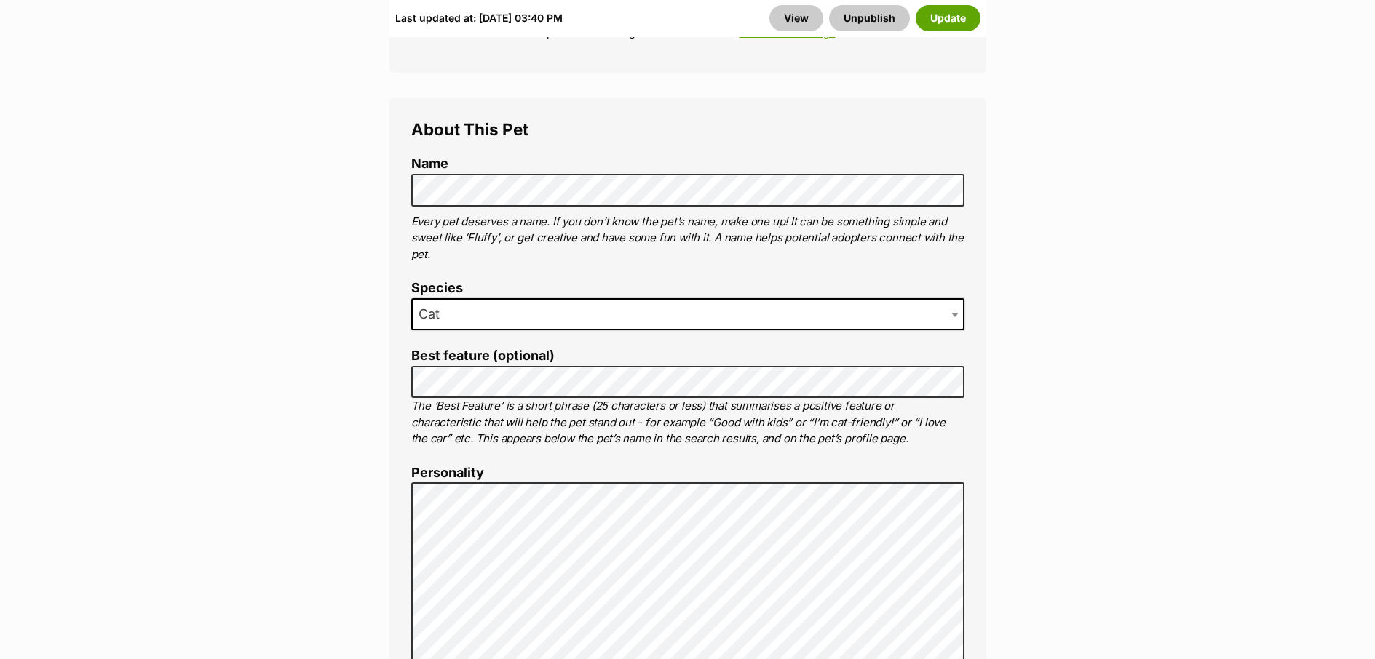
scroll to position [1086, 0]
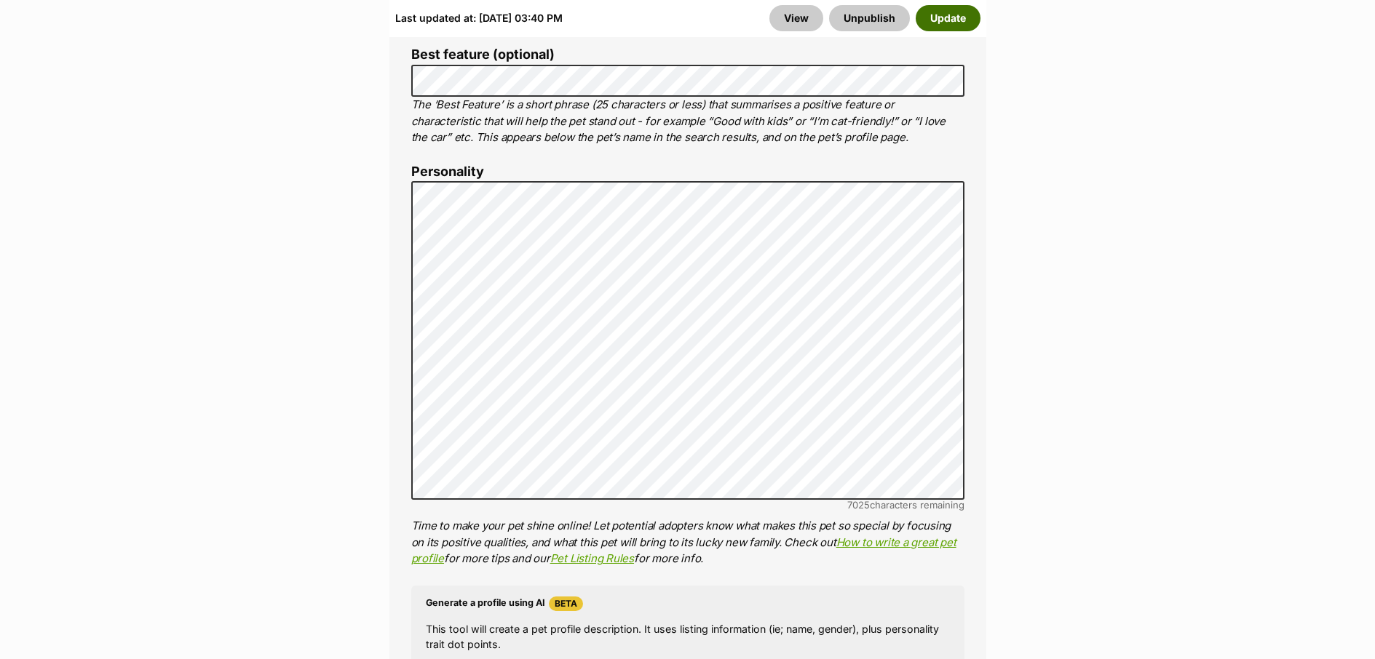
click at [959, 28] on button "Update" at bounding box center [948, 18] width 65 height 26
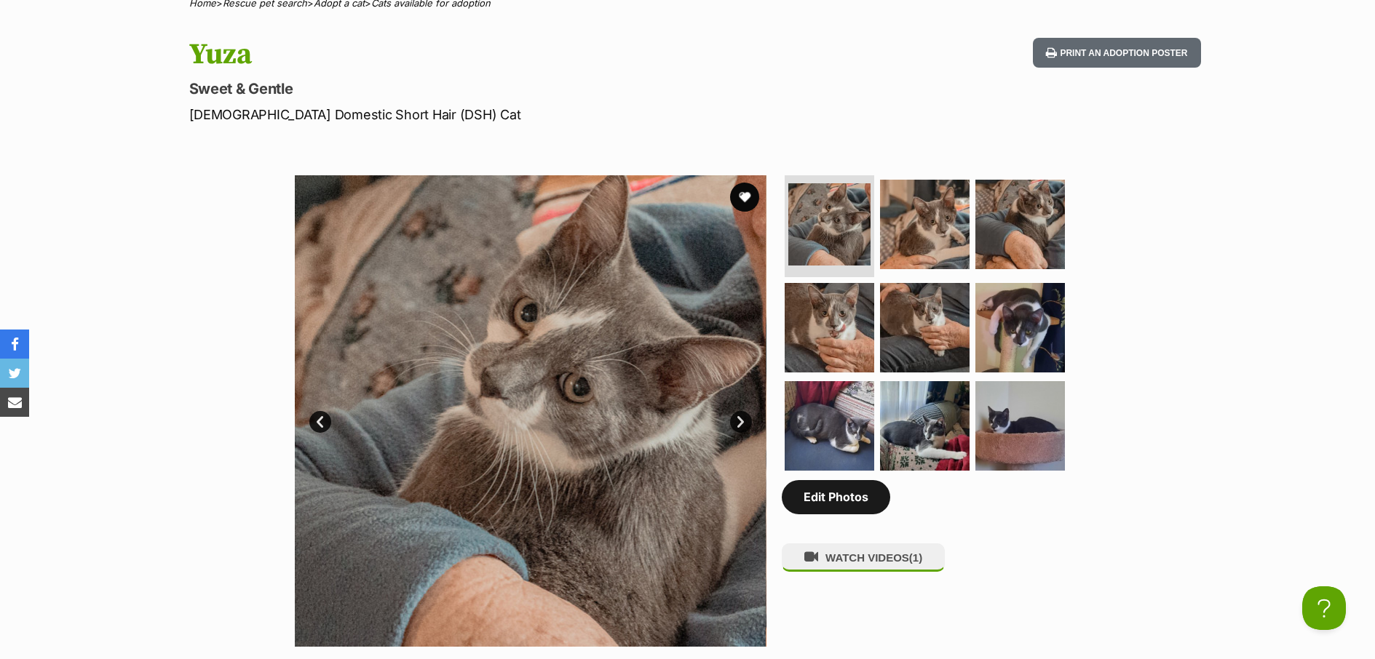
click at [859, 509] on link "Edit Photos" at bounding box center [836, 496] width 108 height 33
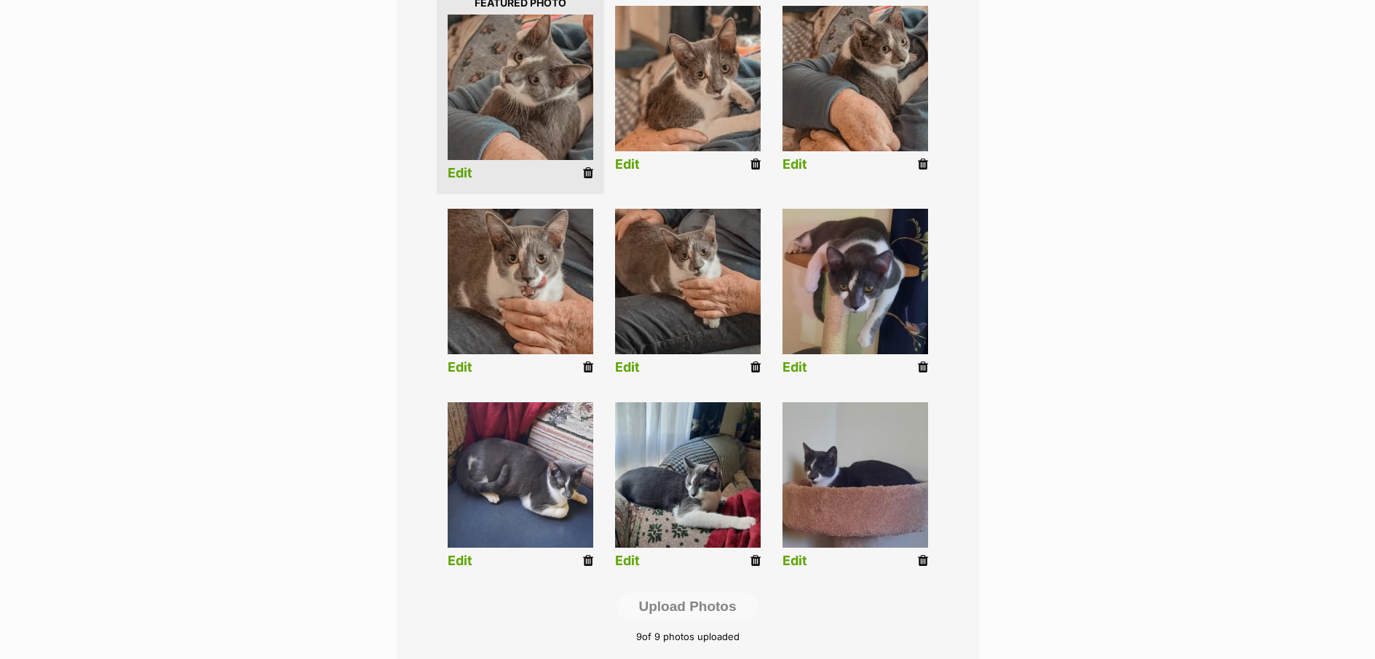
scroll to position [394, 0]
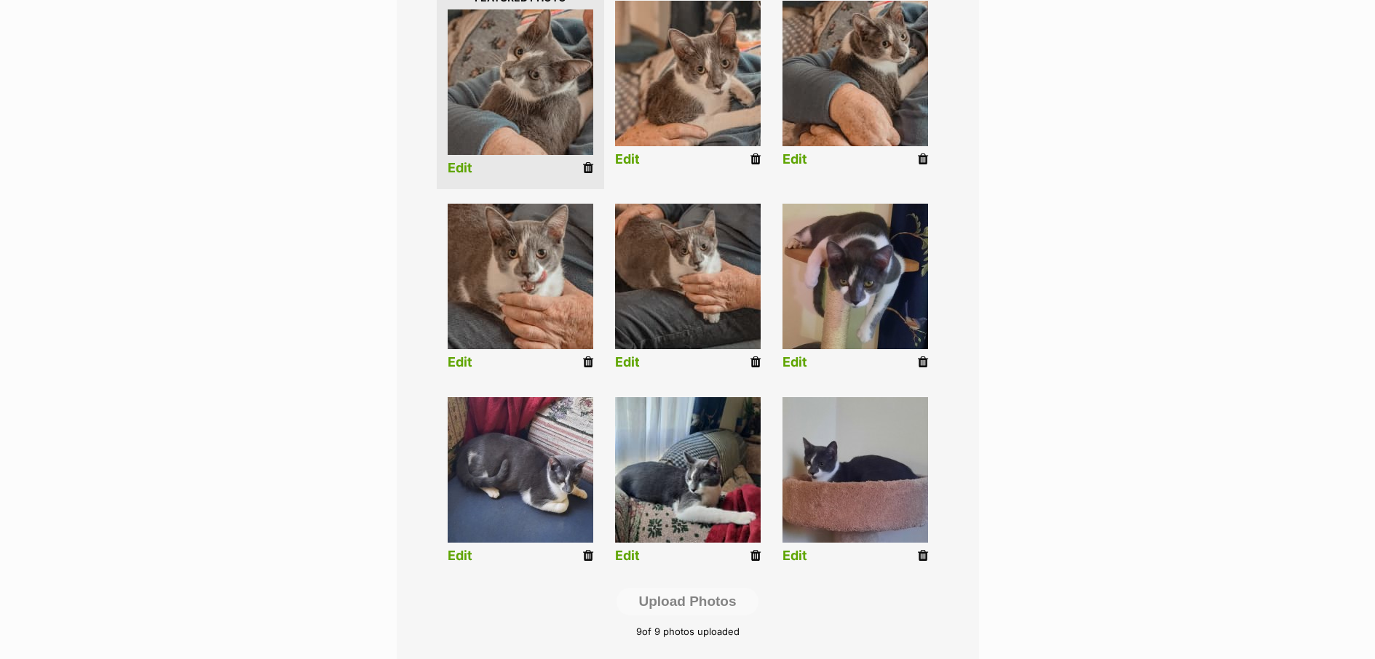
click at [752, 363] on icon at bounding box center [755, 362] width 10 height 13
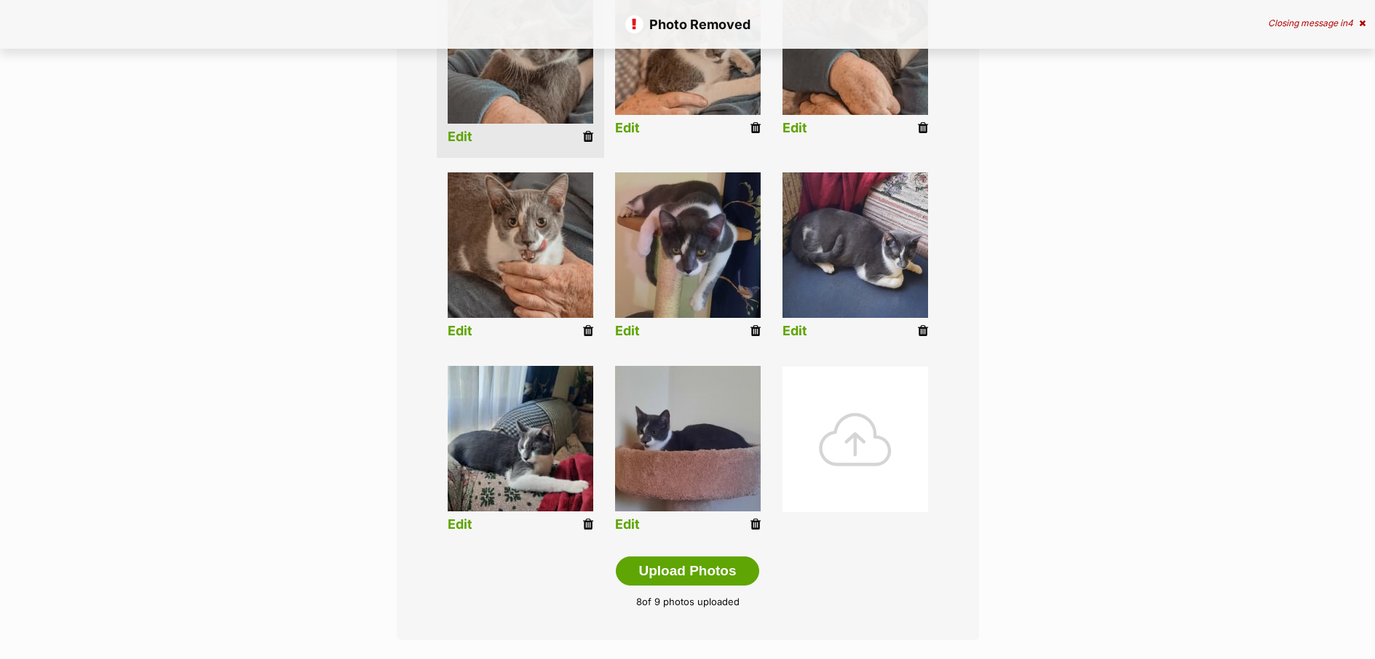
scroll to position [441, 0]
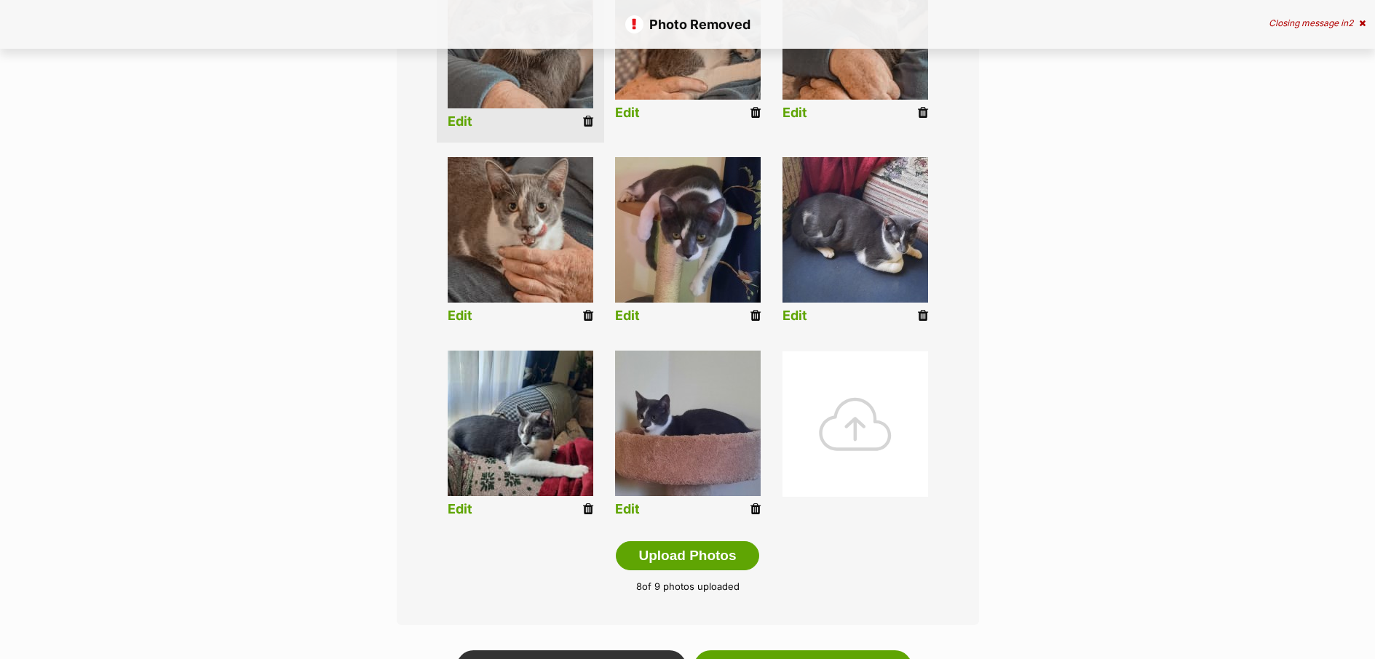
click at [752, 509] on icon at bounding box center [755, 509] width 10 height 13
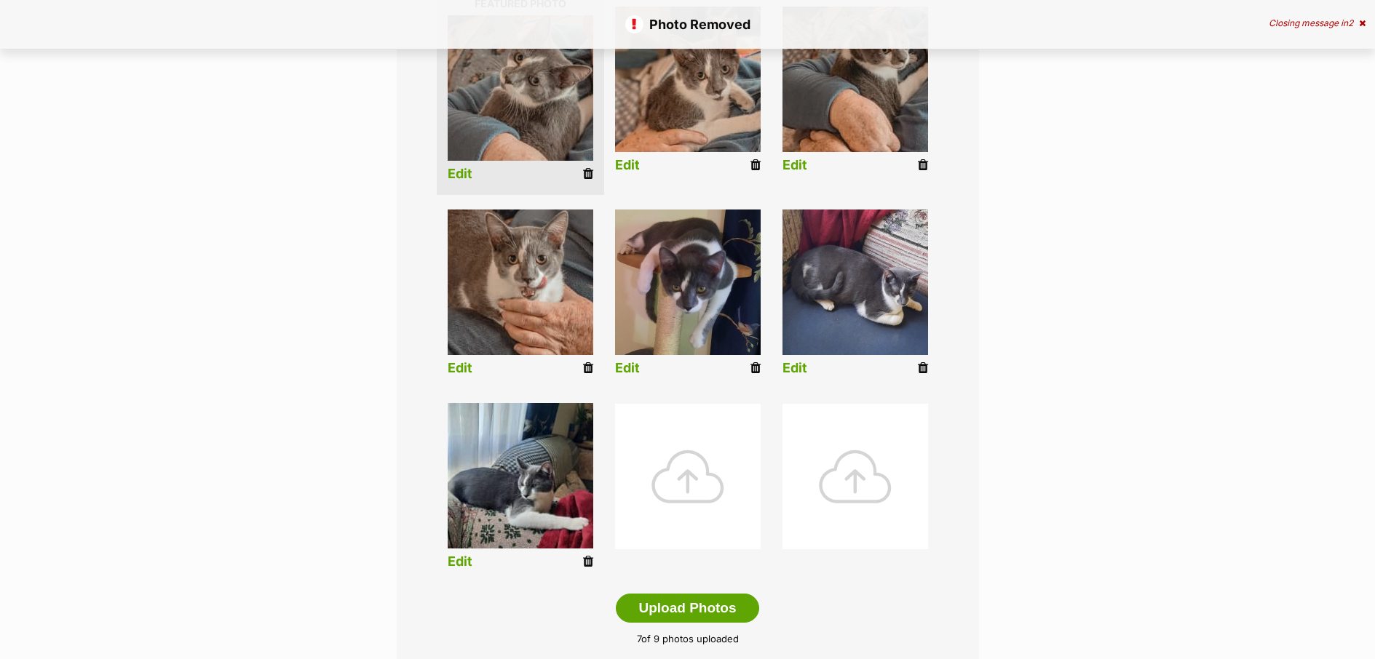
scroll to position [603, 0]
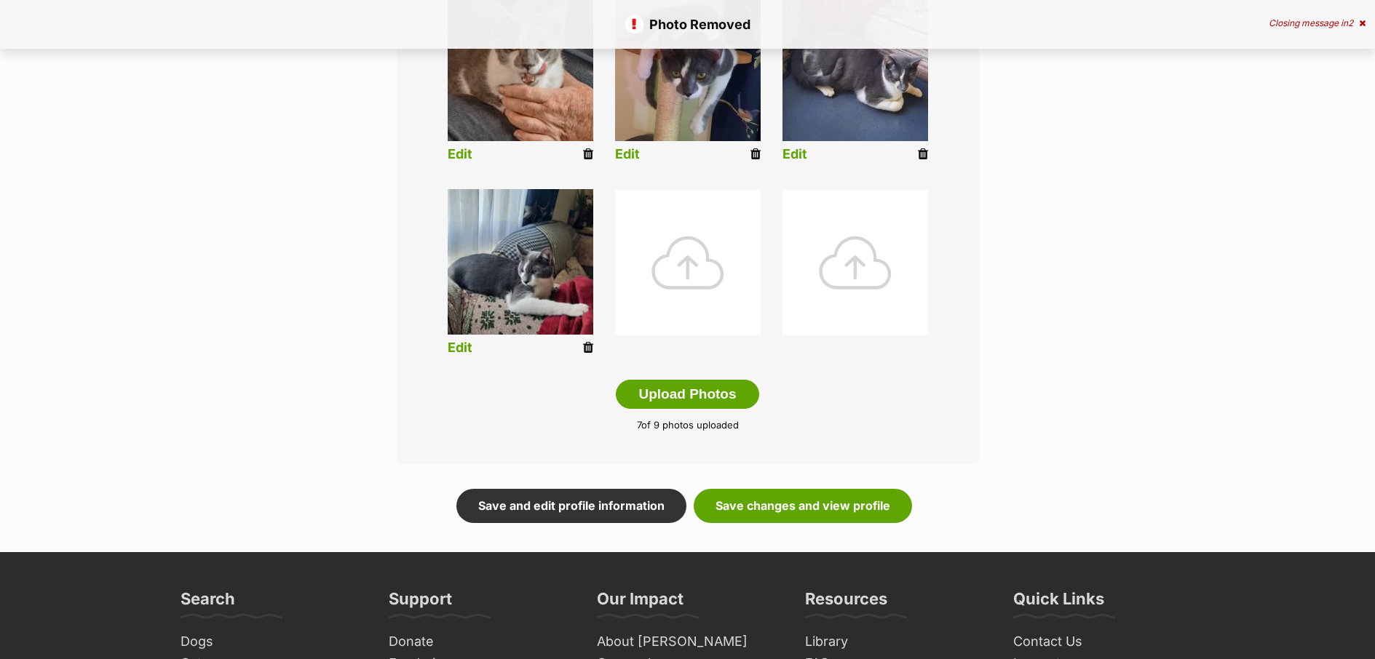
click at [694, 276] on div at bounding box center [688, 263] width 146 height 146
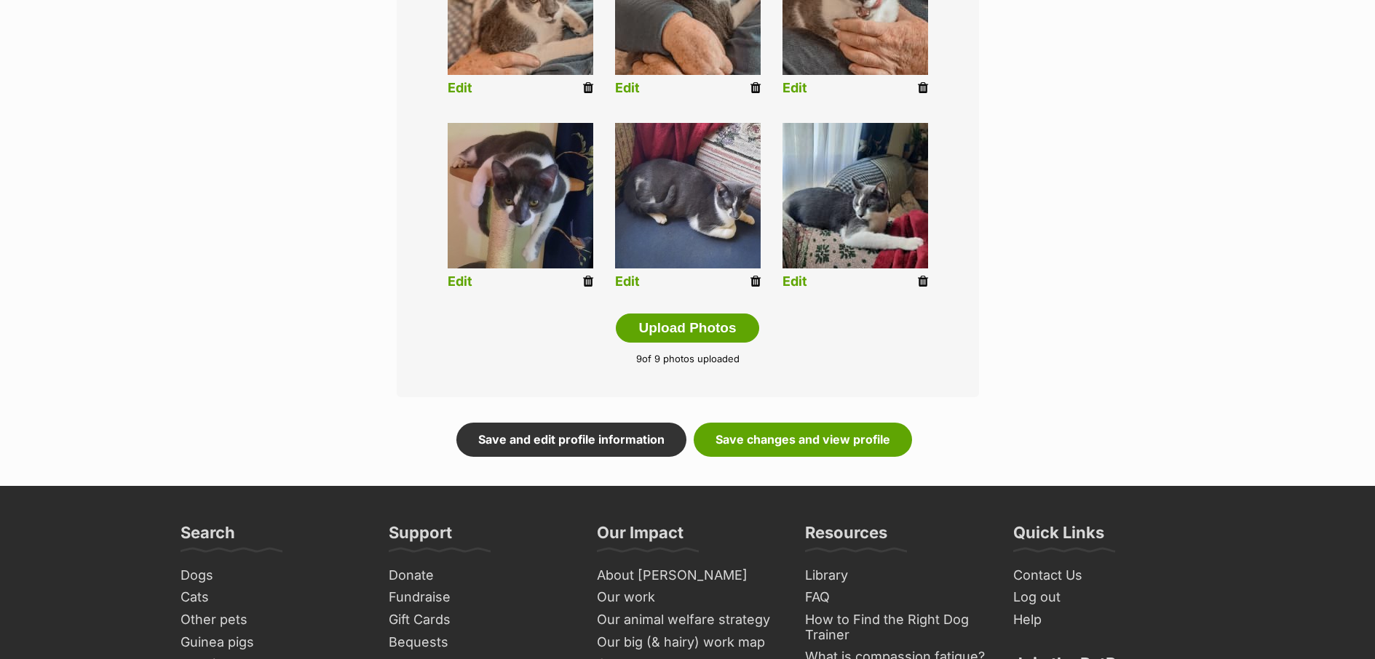
scroll to position [803, 0]
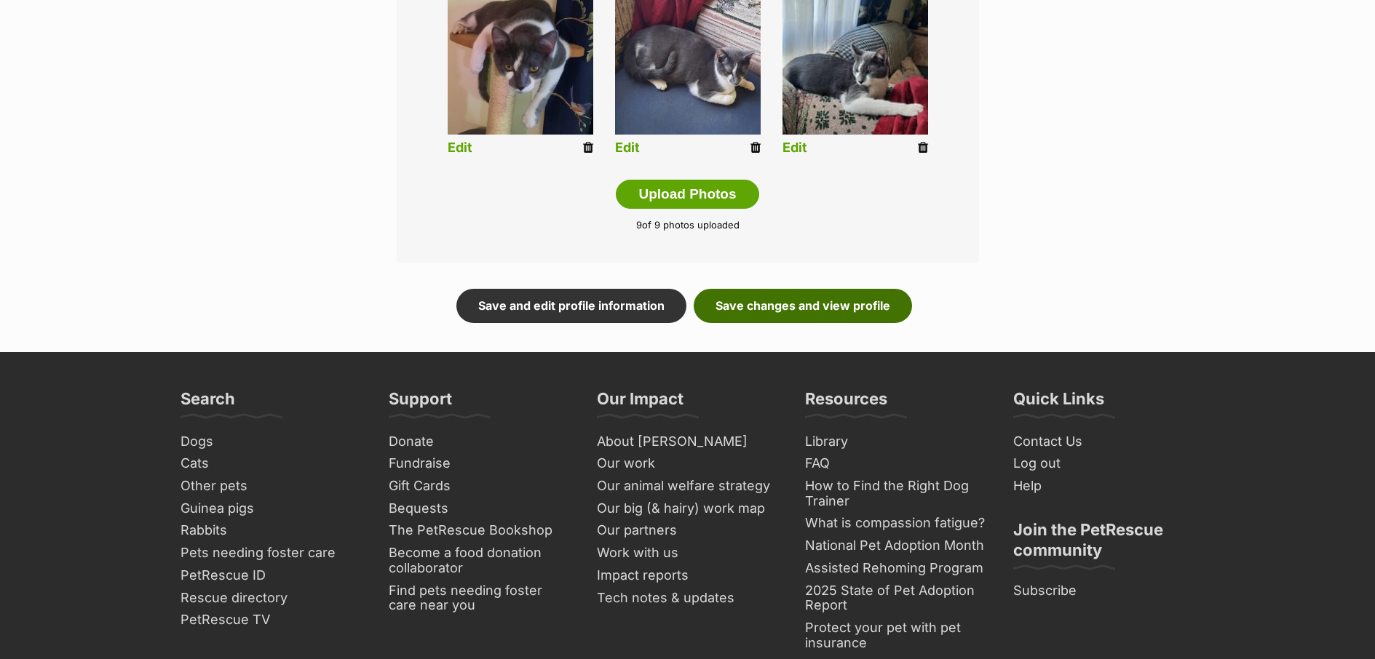
click at [885, 309] on link "Save changes and view profile" at bounding box center [803, 305] width 218 height 33
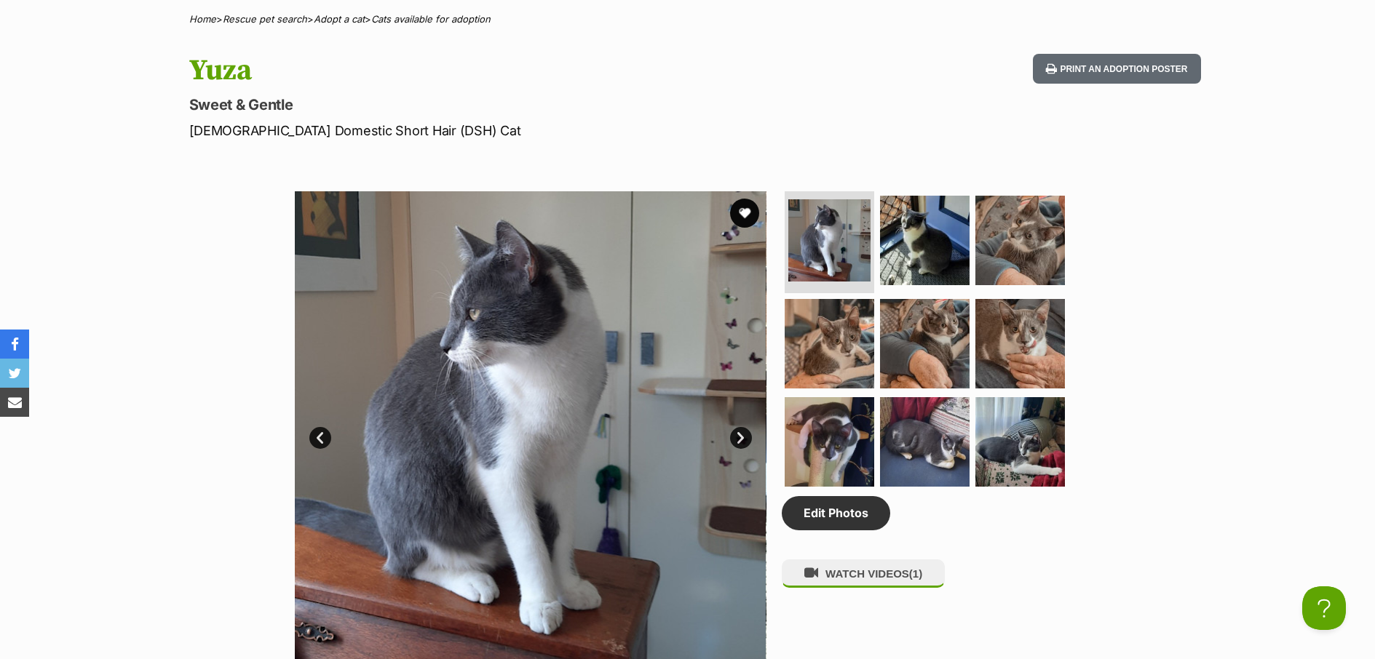
click at [746, 444] on link "Next" at bounding box center [741, 438] width 22 height 22
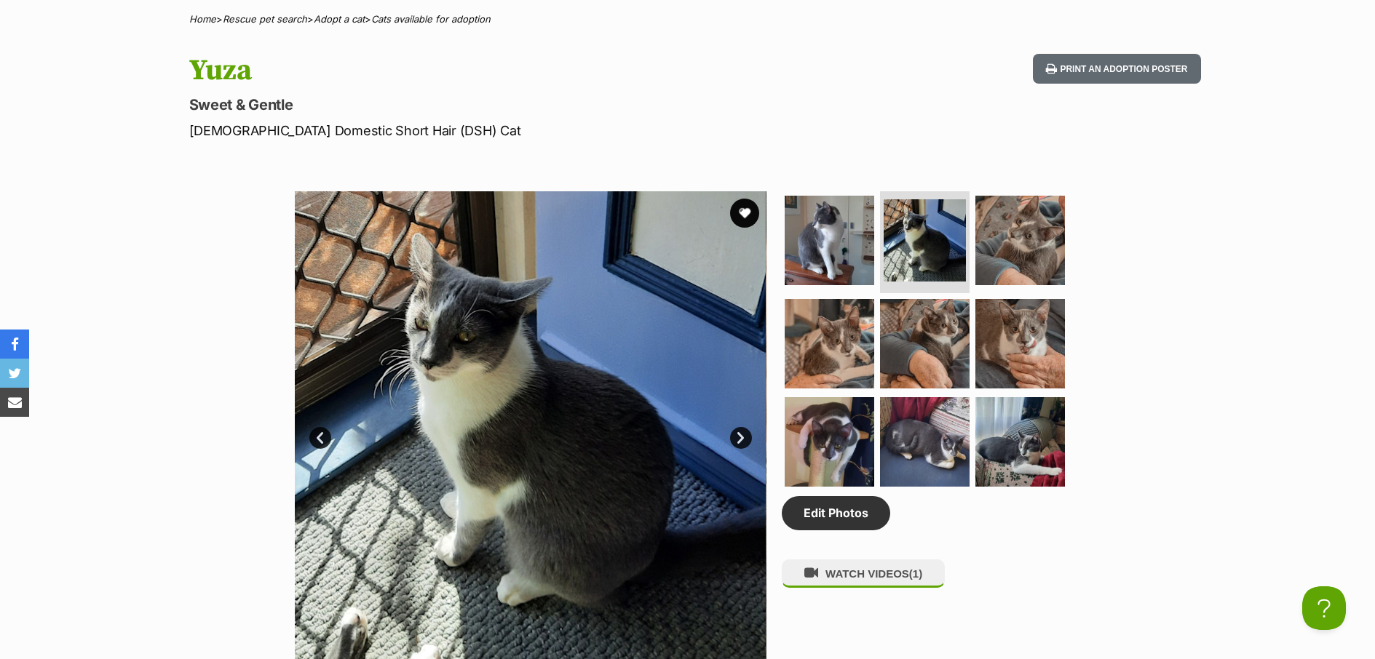
click at [746, 444] on link "Next" at bounding box center [741, 438] width 22 height 22
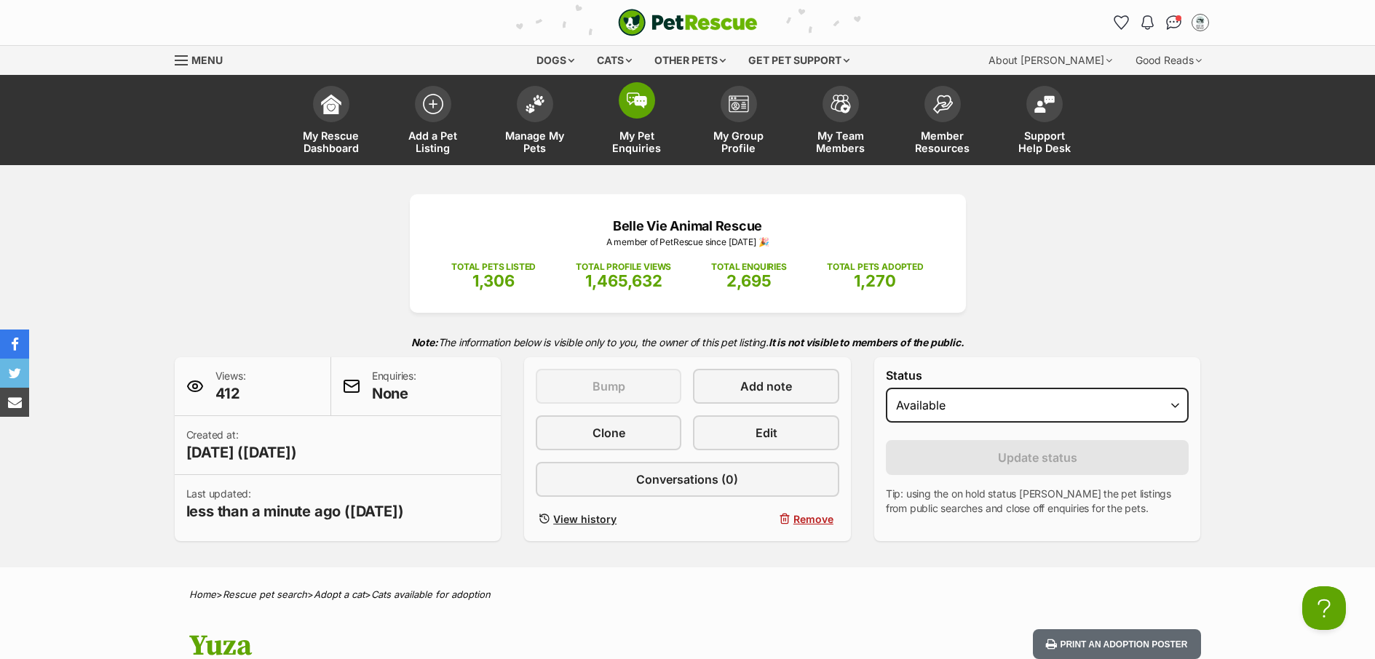
click at [646, 143] on span "My Pet Enquiries" at bounding box center [636, 142] width 65 height 25
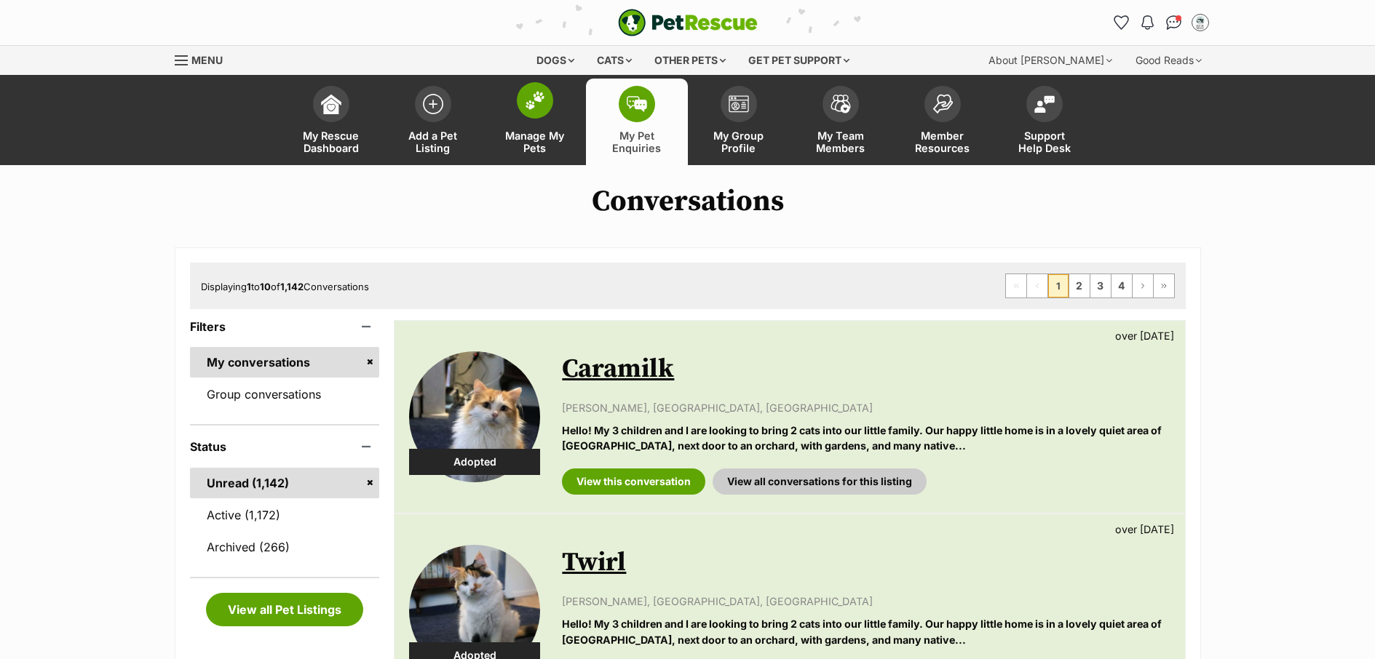
click at [550, 143] on span "Manage My Pets" at bounding box center [534, 142] width 65 height 25
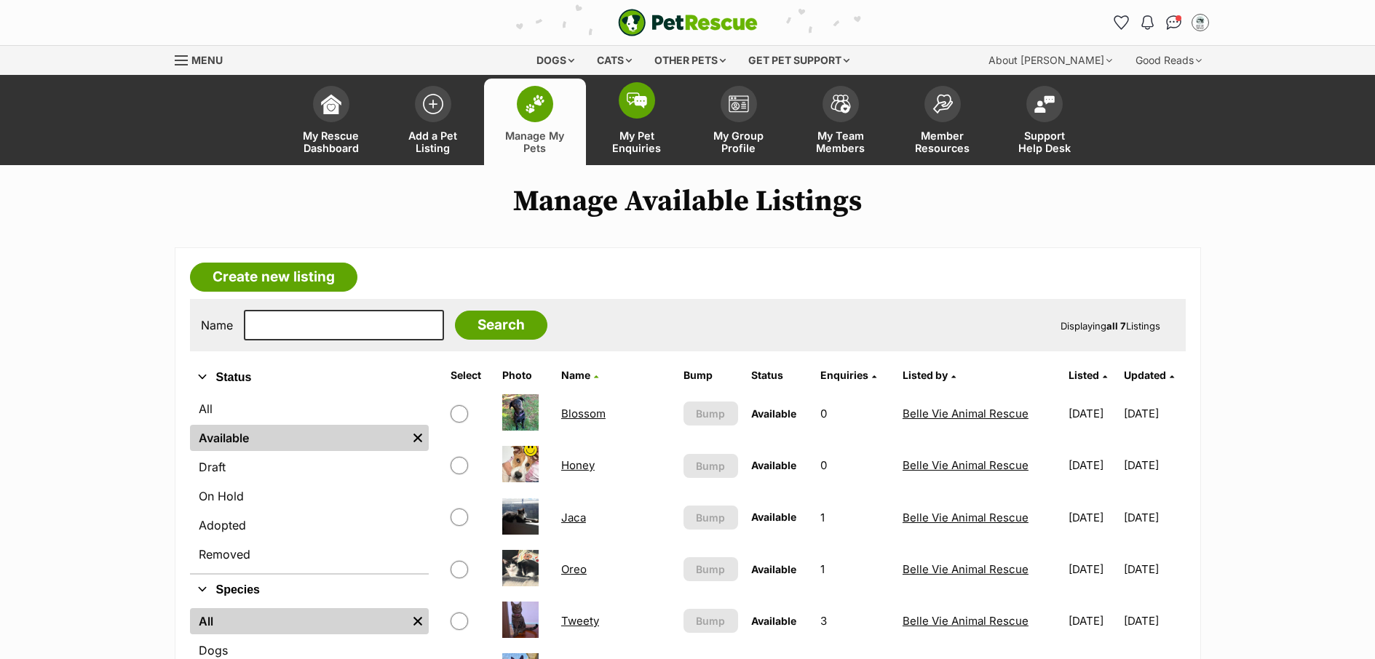
click at [640, 139] on span "My Pet Enquiries" at bounding box center [636, 142] width 65 height 25
